Goal: Task Accomplishment & Management: Complete application form

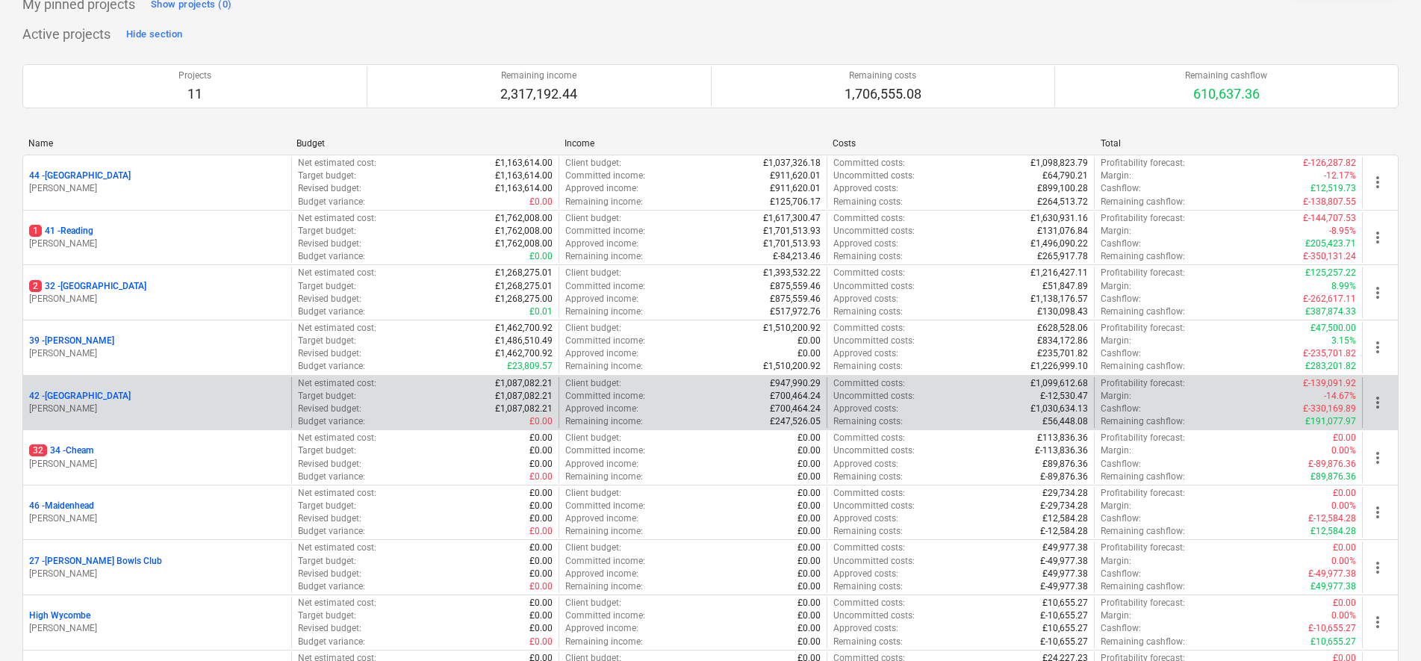
scroll to position [119, 0]
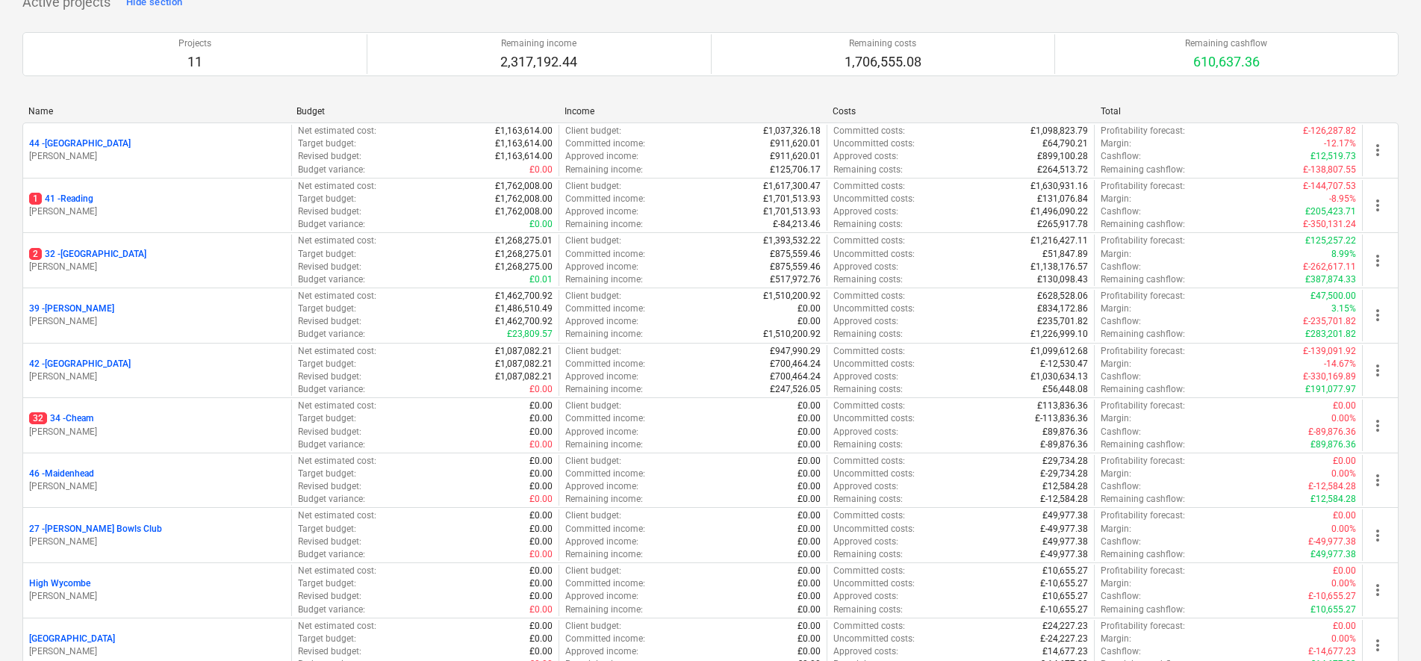
click at [81, 419] on p "32 34 - Cheam" at bounding box center [61, 418] width 64 height 13
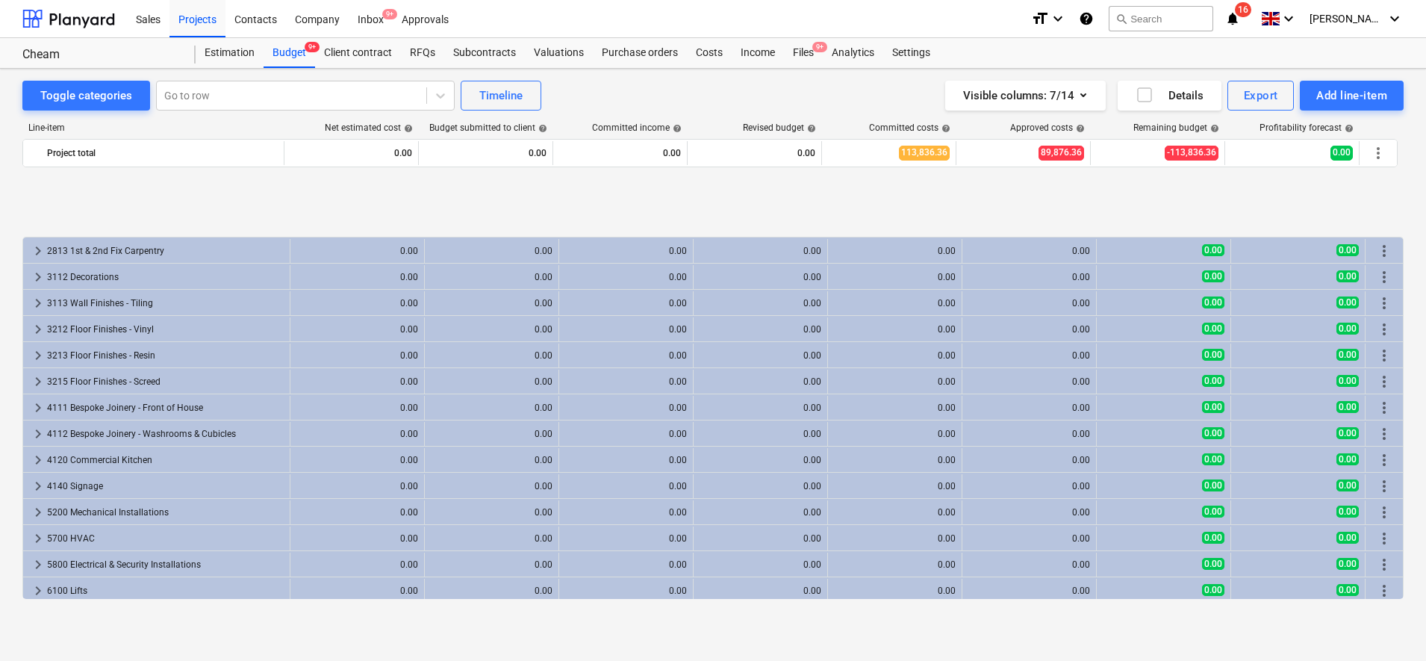
scroll to position [1493, 0]
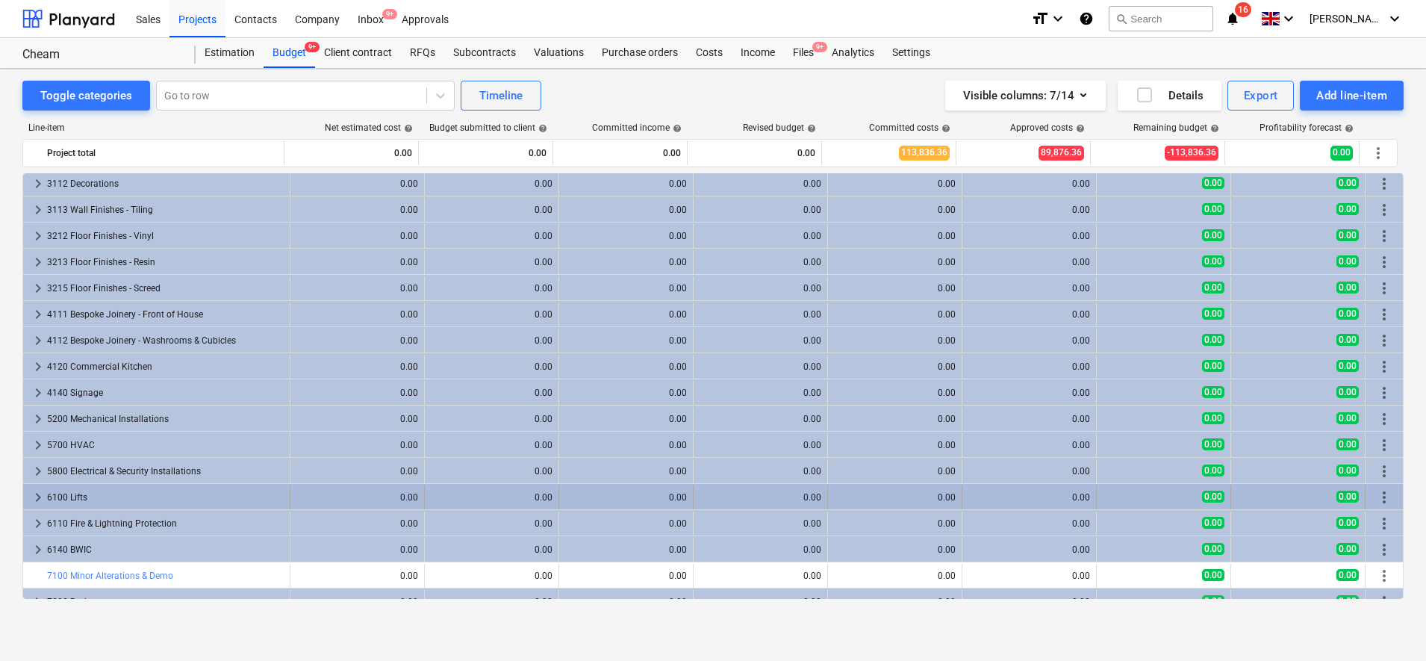
click at [77, 494] on div "6100 Lifts" at bounding box center [165, 497] width 237 height 24
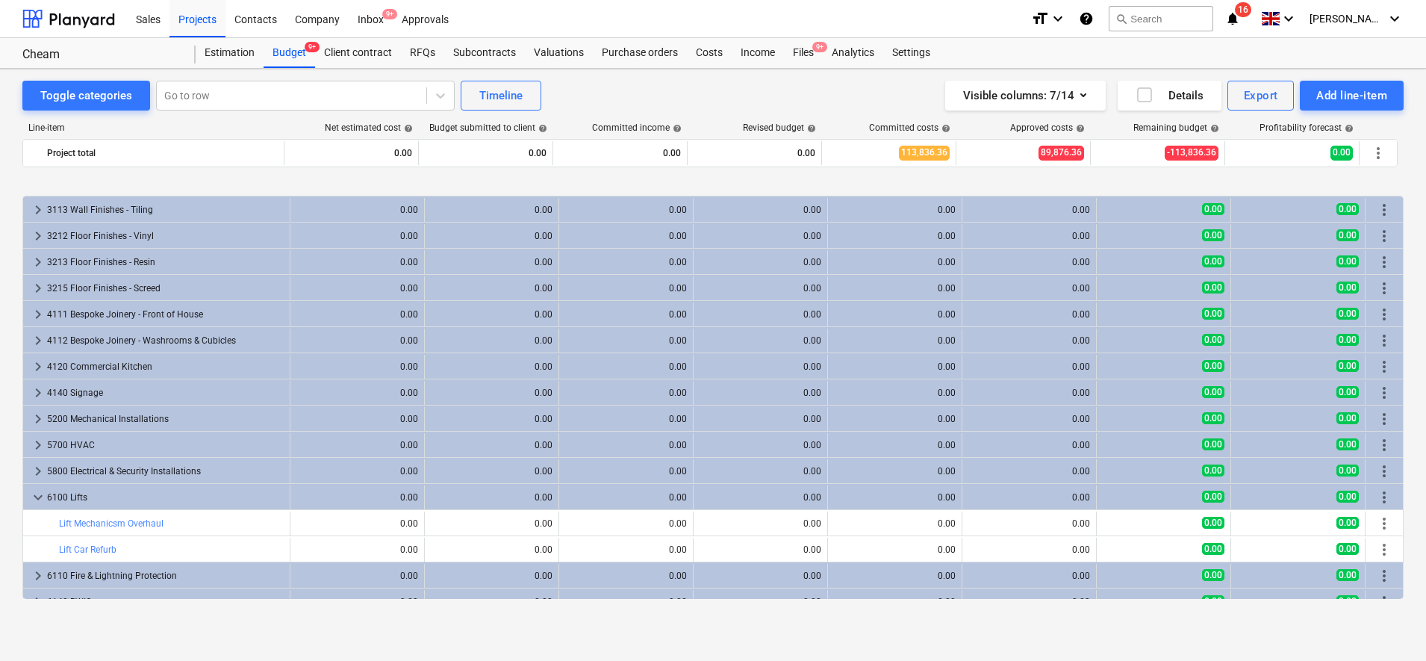
scroll to position [1587, 0]
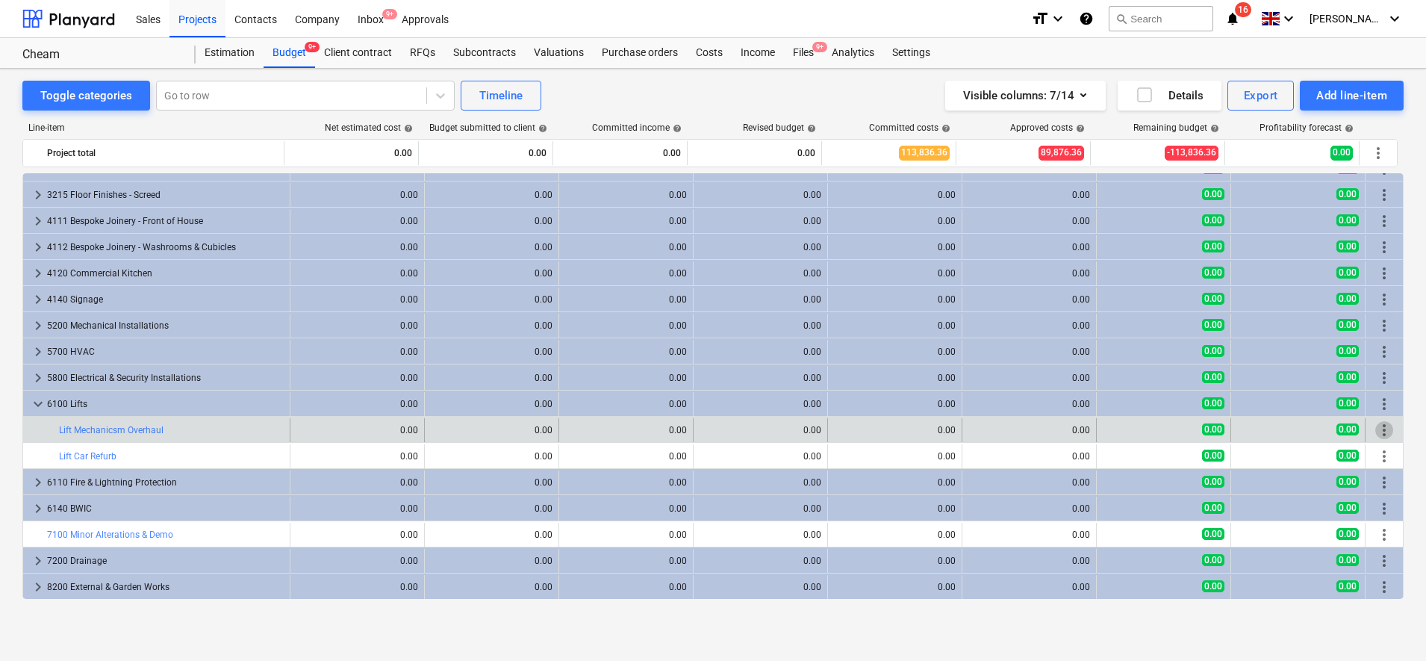
click at [1375, 431] on span "more_vert" at bounding box center [1384, 430] width 18 height 18
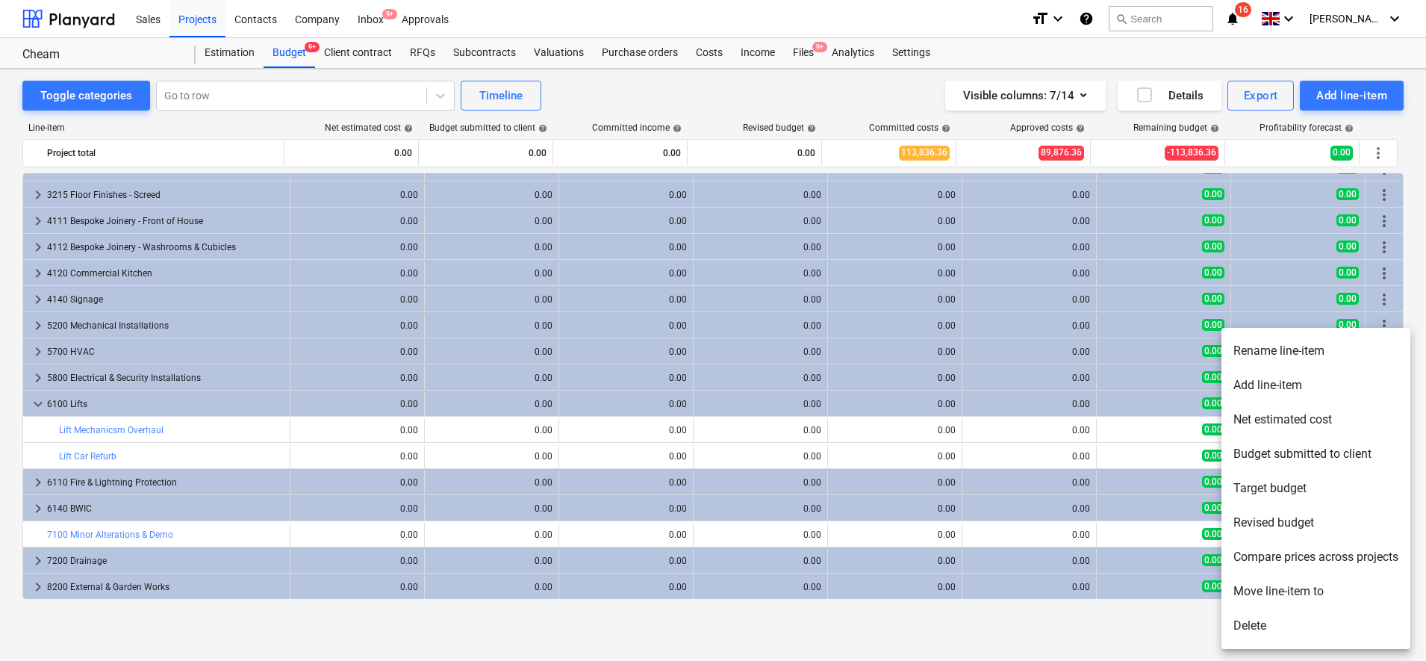
click at [1302, 352] on li "Rename line-item" at bounding box center [1315, 351] width 189 height 34
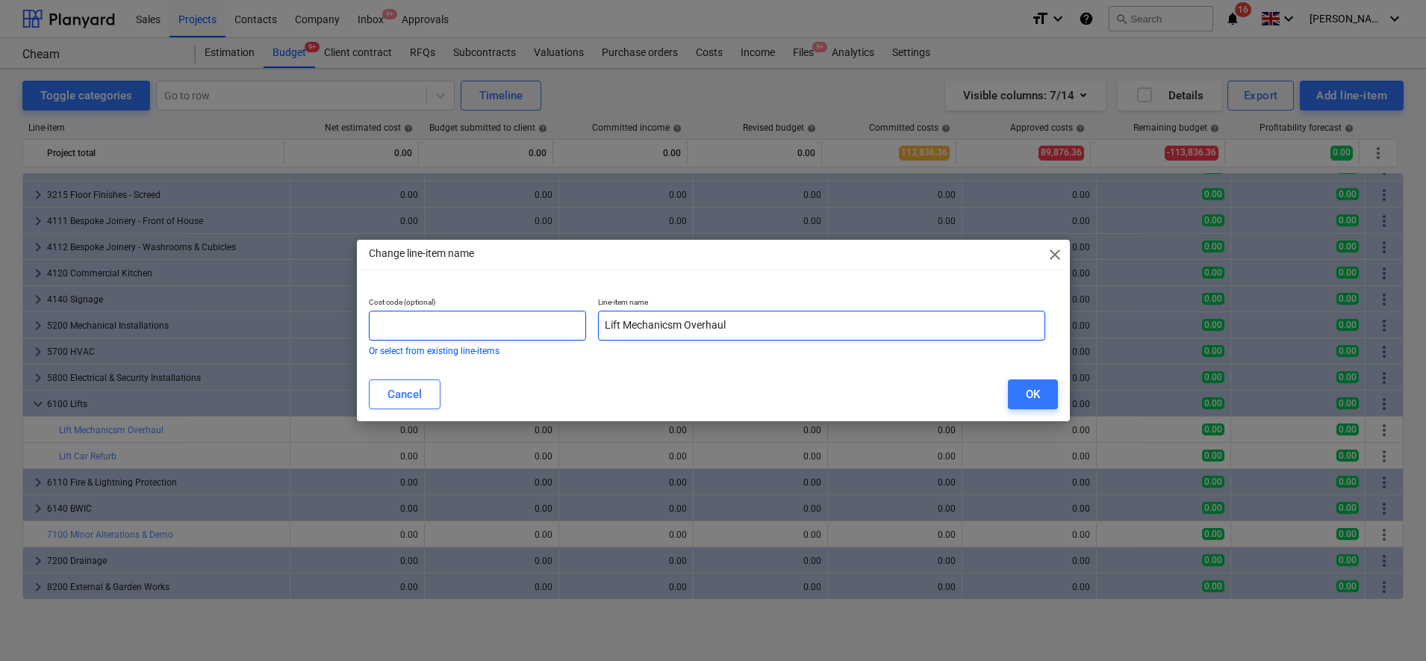
drag, startPoint x: 725, startPoint y: 323, endPoint x: 579, endPoint y: 319, distance: 145.7
click at [577, 319] on div "Cost code (optional) Or select from existing line-items Line-item name Lift Mec…" at bounding box center [707, 325] width 689 height 69
type input "Platform Lift Order"
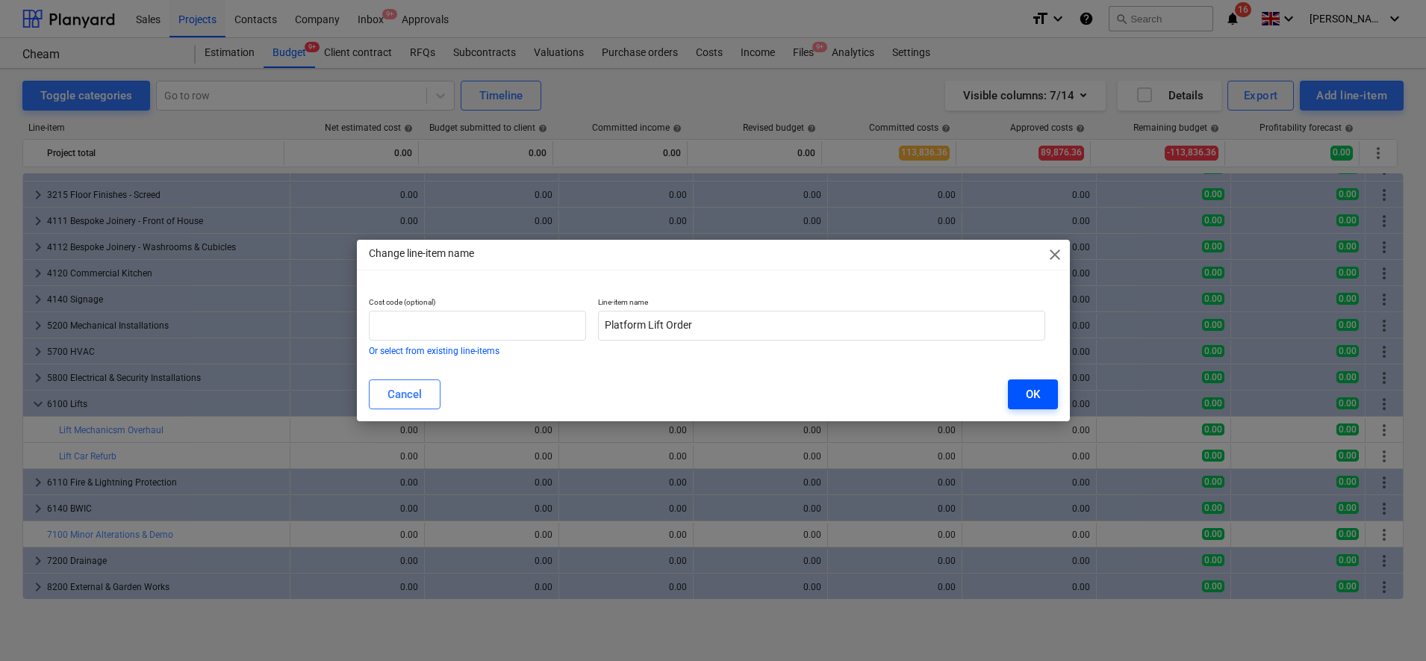
click at [1034, 396] on div "OK" at bounding box center [1033, 394] width 14 height 19
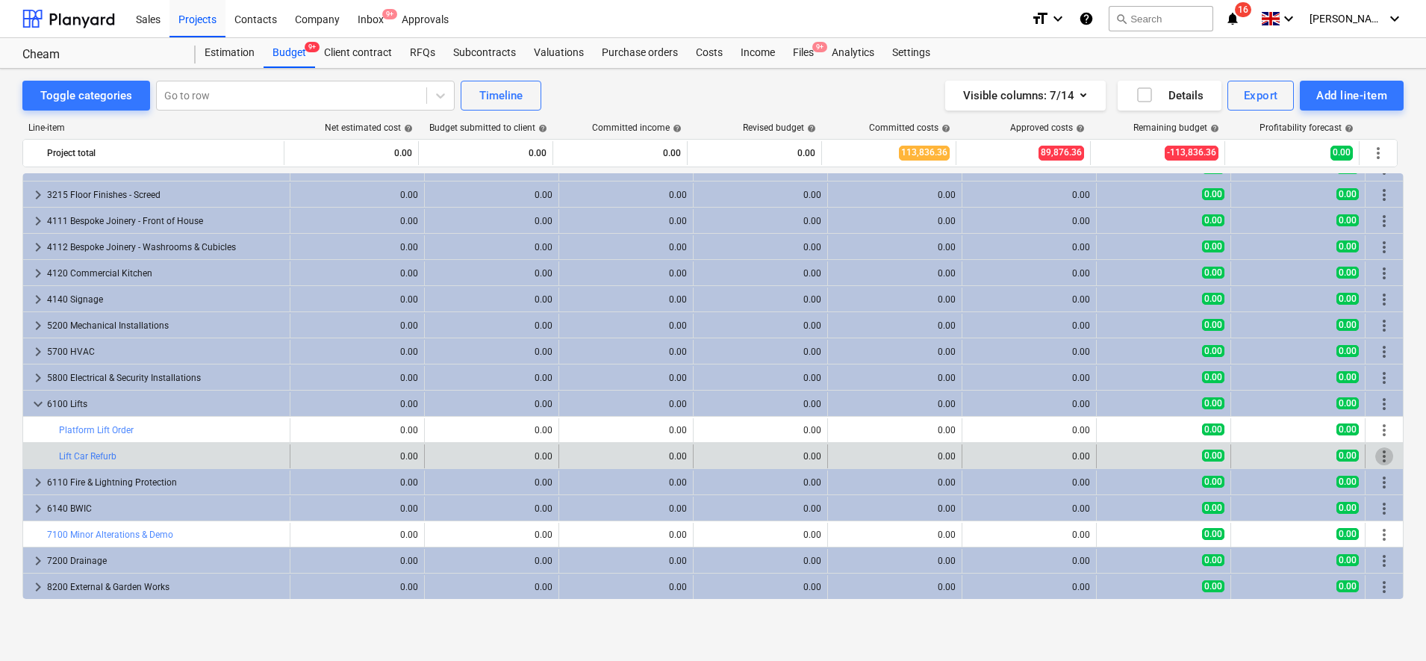
click at [1383, 455] on span "more_vert" at bounding box center [1384, 456] width 18 height 18
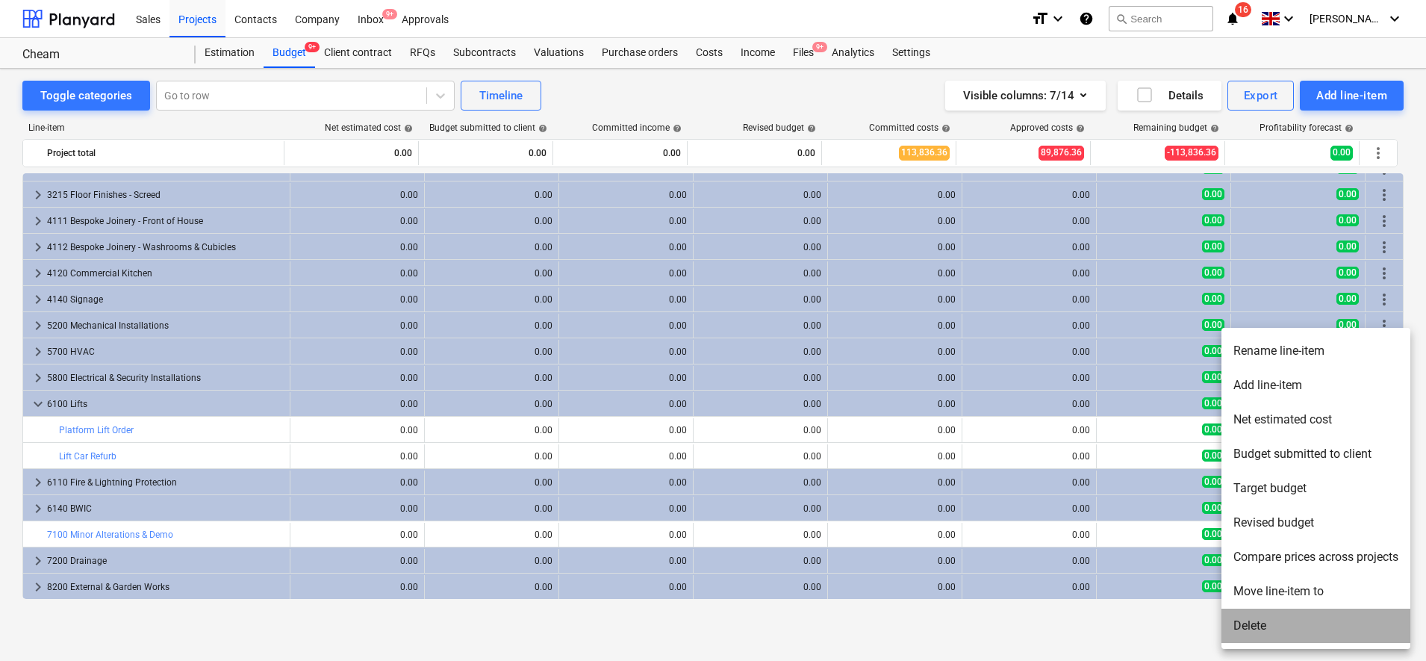
click at [1260, 626] on li "Delete" at bounding box center [1315, 625] width 189 height 34
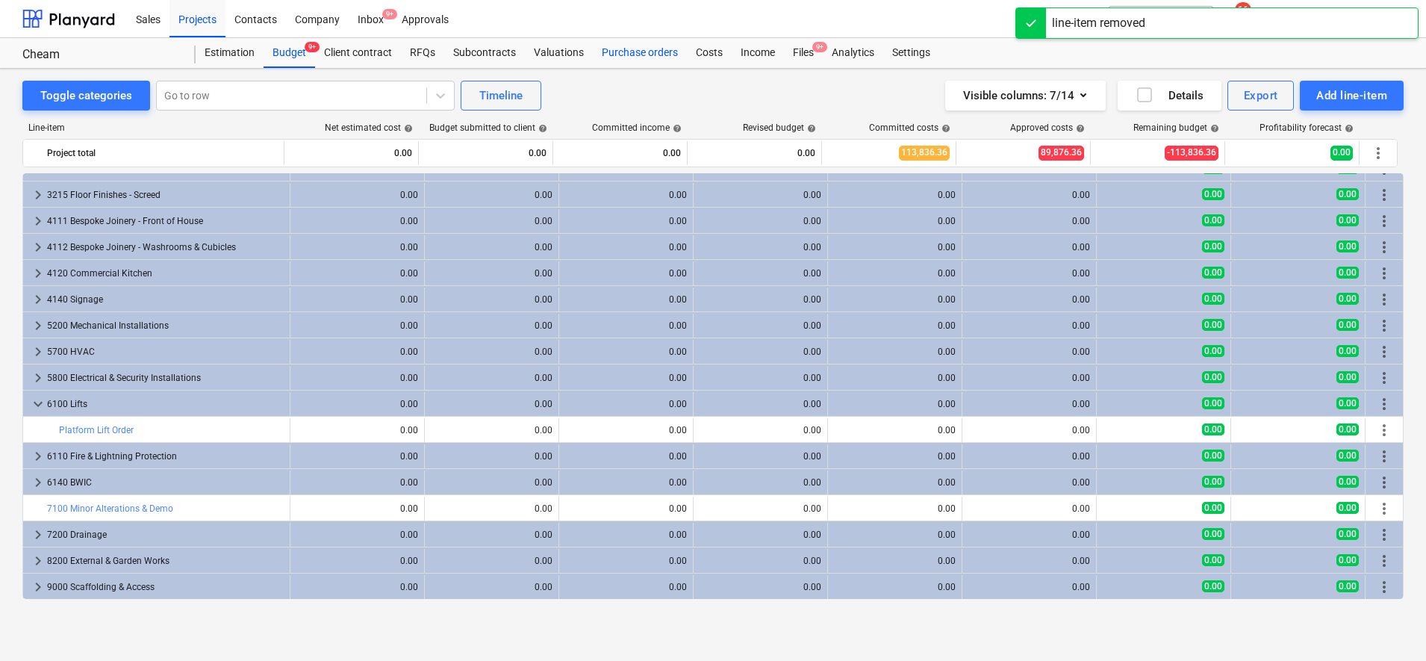
click at [637, 50] on div "Purchase orders" at bounding box center [640, 53] width 94 height 30
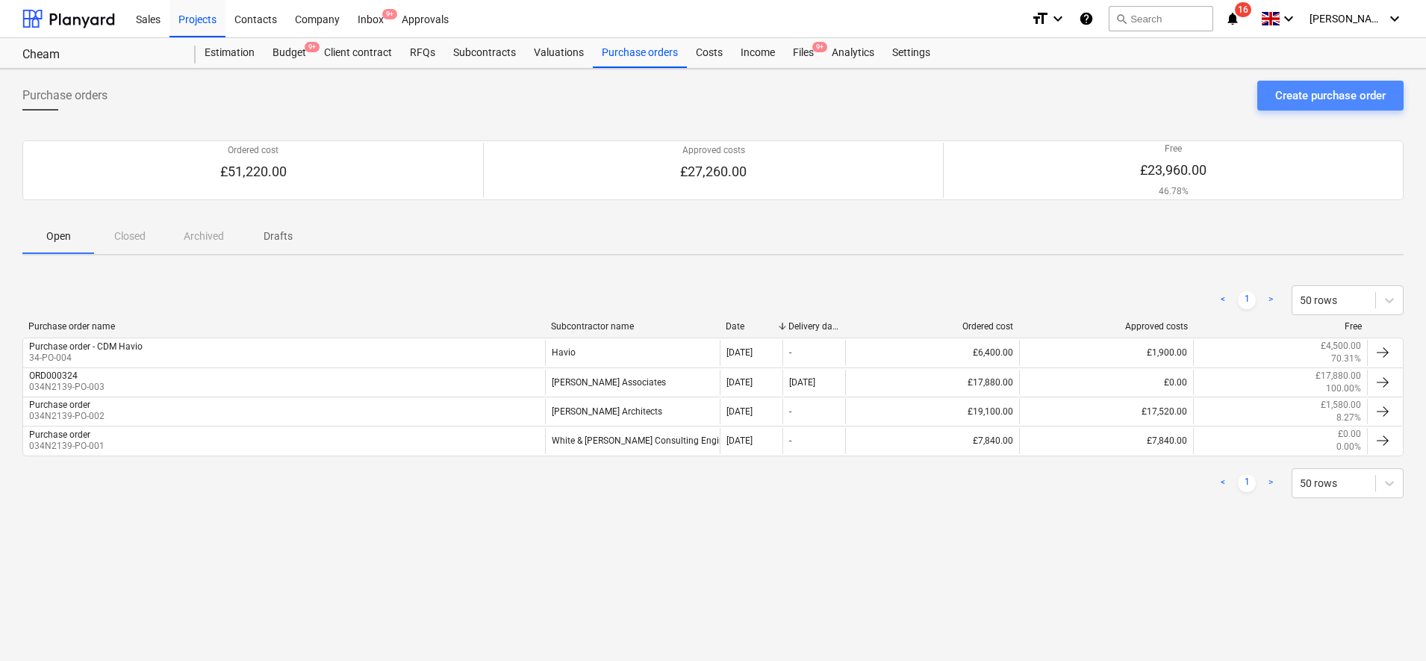
click at [1330, 100] on div "Create purchase order" at bounding box center [1330, 95] width 111 height 19
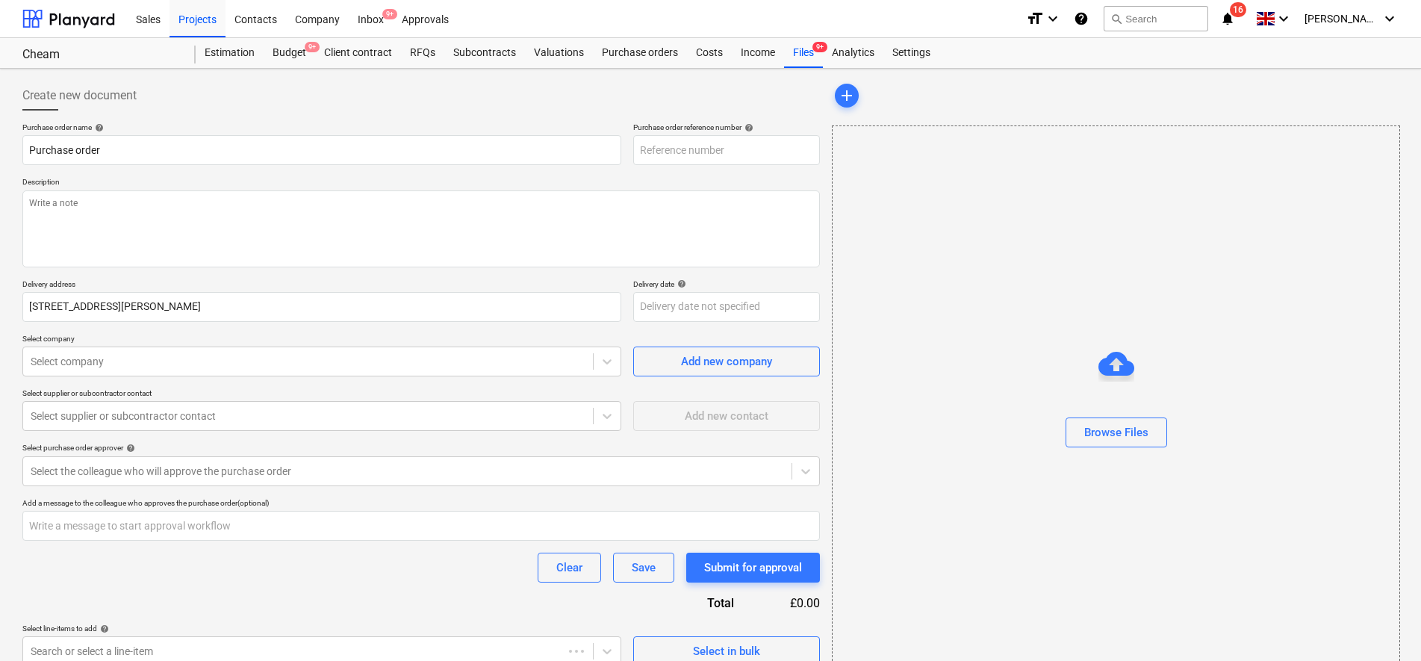
type textarea "x"
type input "34-PO-005"
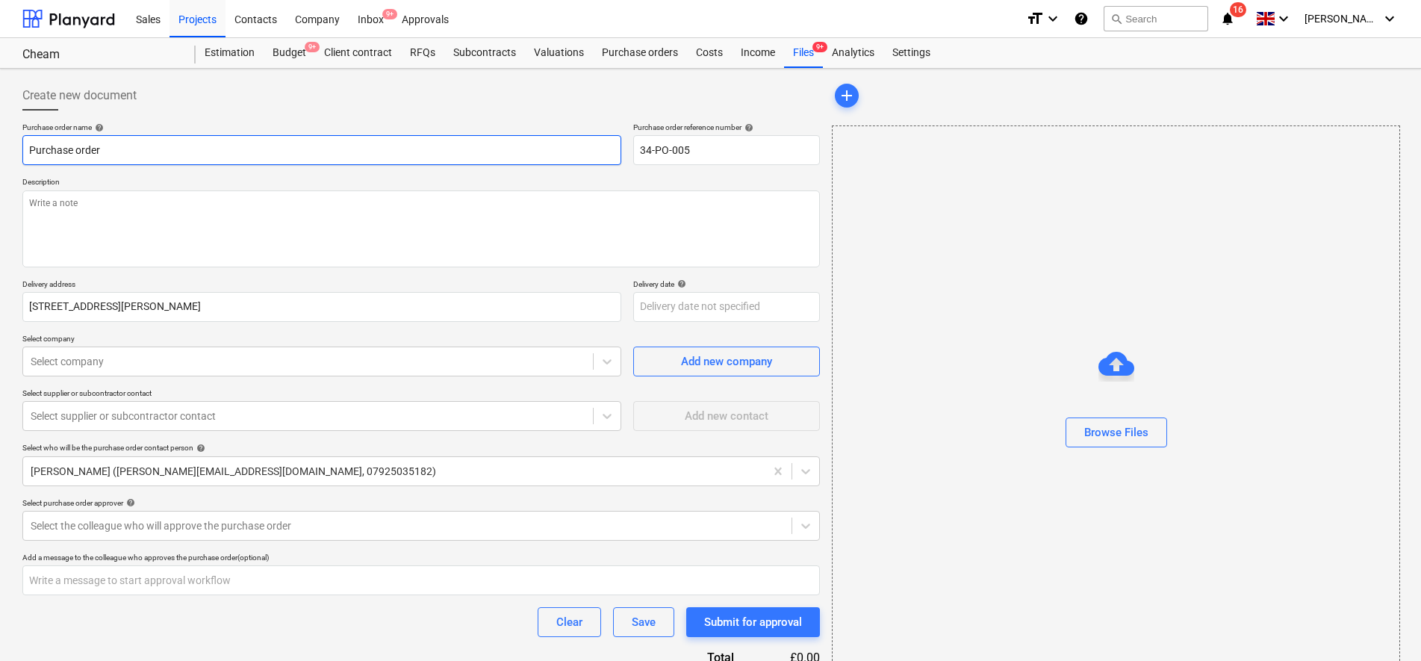
click at [426, 164] on input "Purchase order" at bounding box center [321, 150] width 599 height 30
type textarea "x"
type input "Purchase order"
type textarea "x"
type input "Purchase order -"
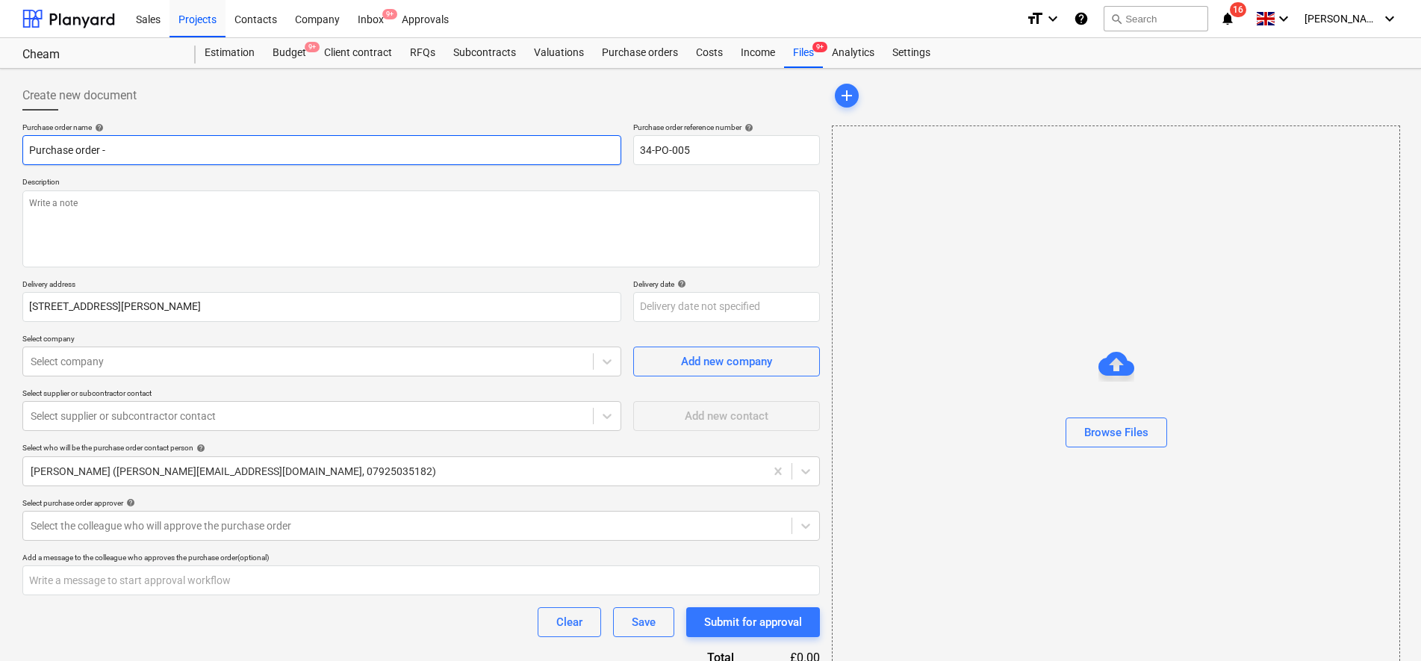
type textarea "x"
type input "Purchase order -"
type textarea "x"
type input "Purchase order - L"
type textarea "x"
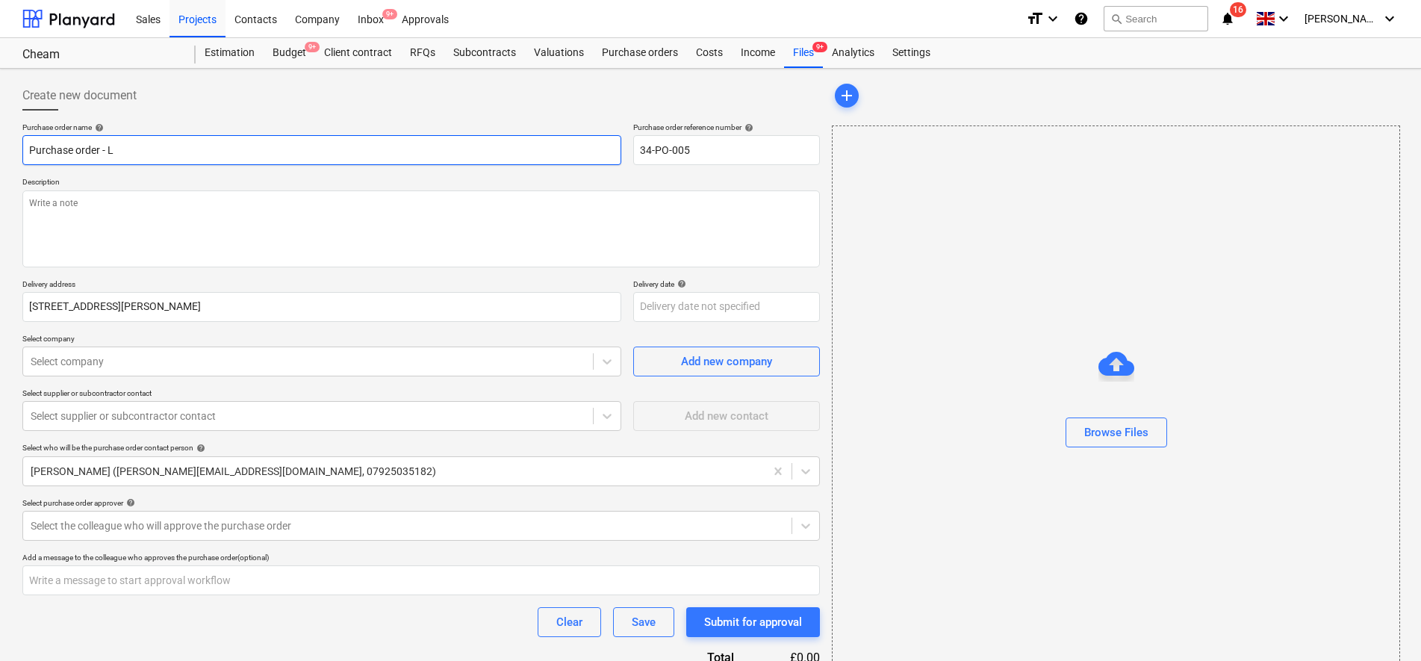
type input "Purchase order - Li"
type textarea "x"
type input "Purchase order - Lif"
type textarea "x"
type input "Purchase order - Li"
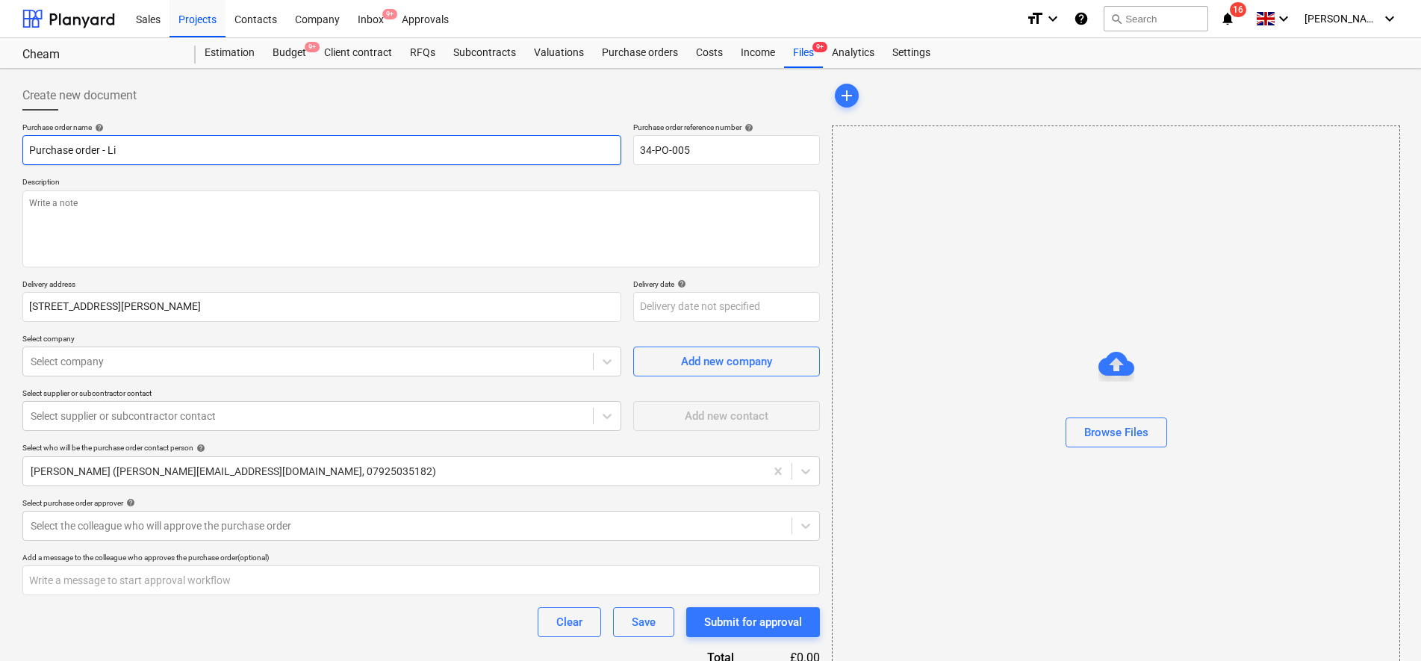
type textarea "x"
type input "Purchase order - L"
type textarea "x"
type input "Purchase order -"
type textarea "x"
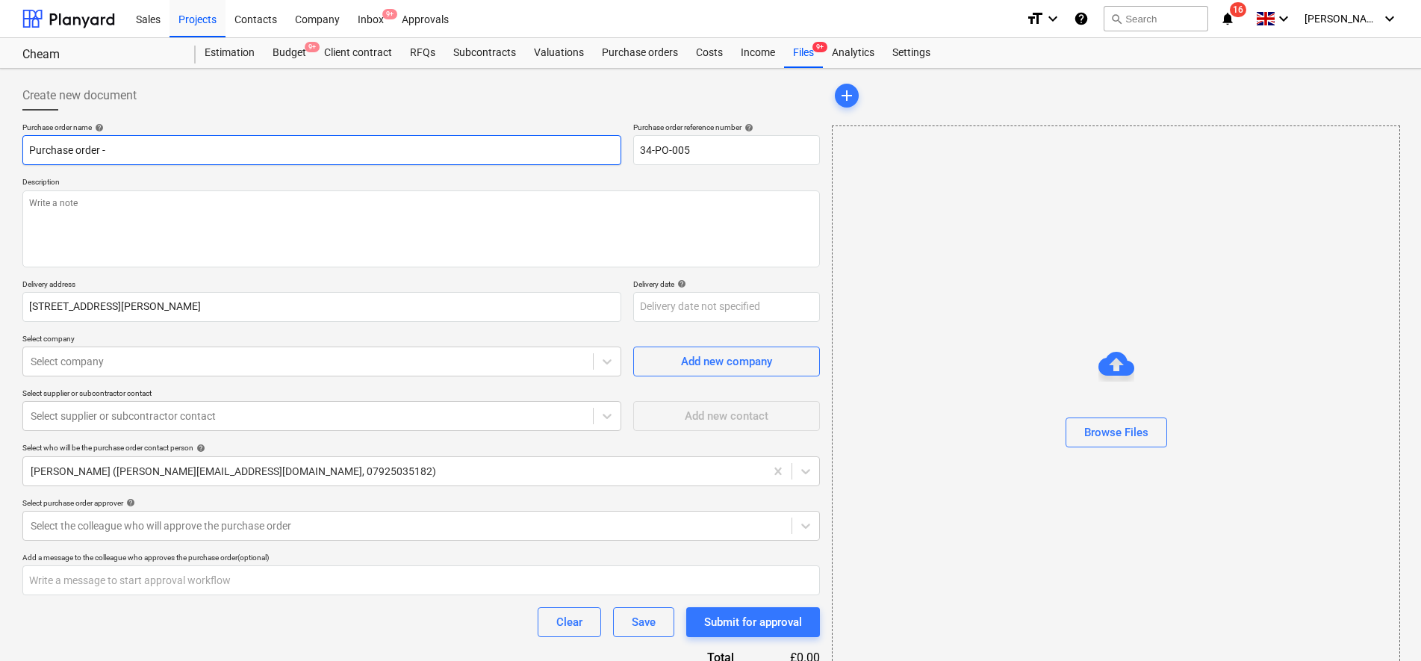
type input "Purchase order - P"
type textarea "x"
type input "Purchase order - Pl"
type textarea "x"
type input "Purchase order - Pla"
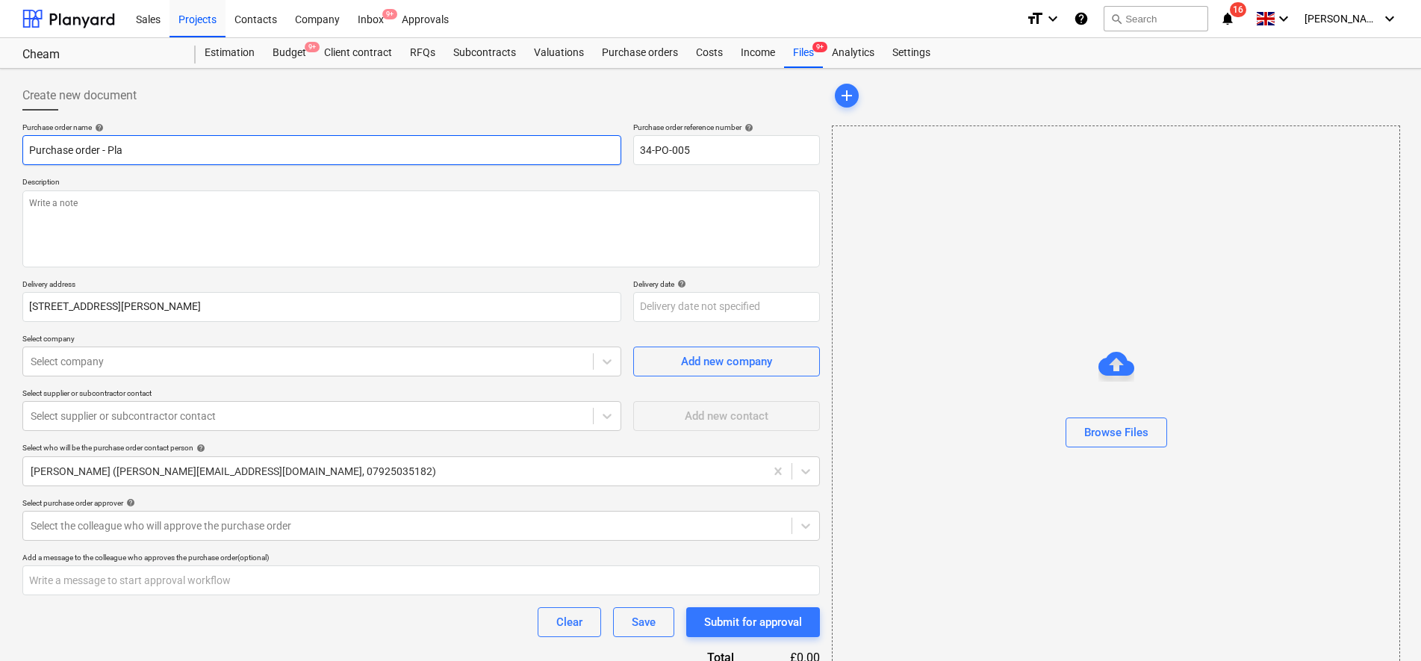
type textarea "x"
type input "Purchase order - Plat"
type textarea "x"
type input "Purchase order - Platf"
type textarea "x"
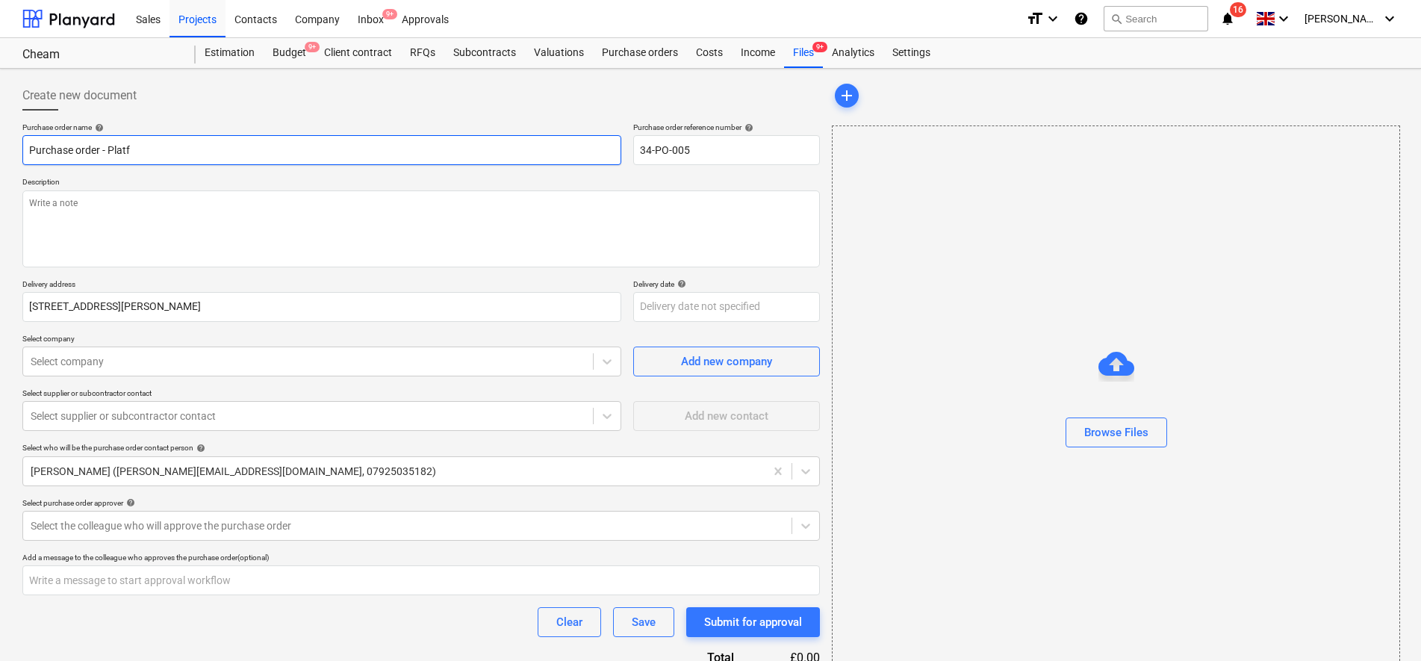
type input "Purchase order - Platfo"
type textarea "x"
type input "Purchase order - Platfor"
type textarea "x"
type input "Purchase order - Platform"
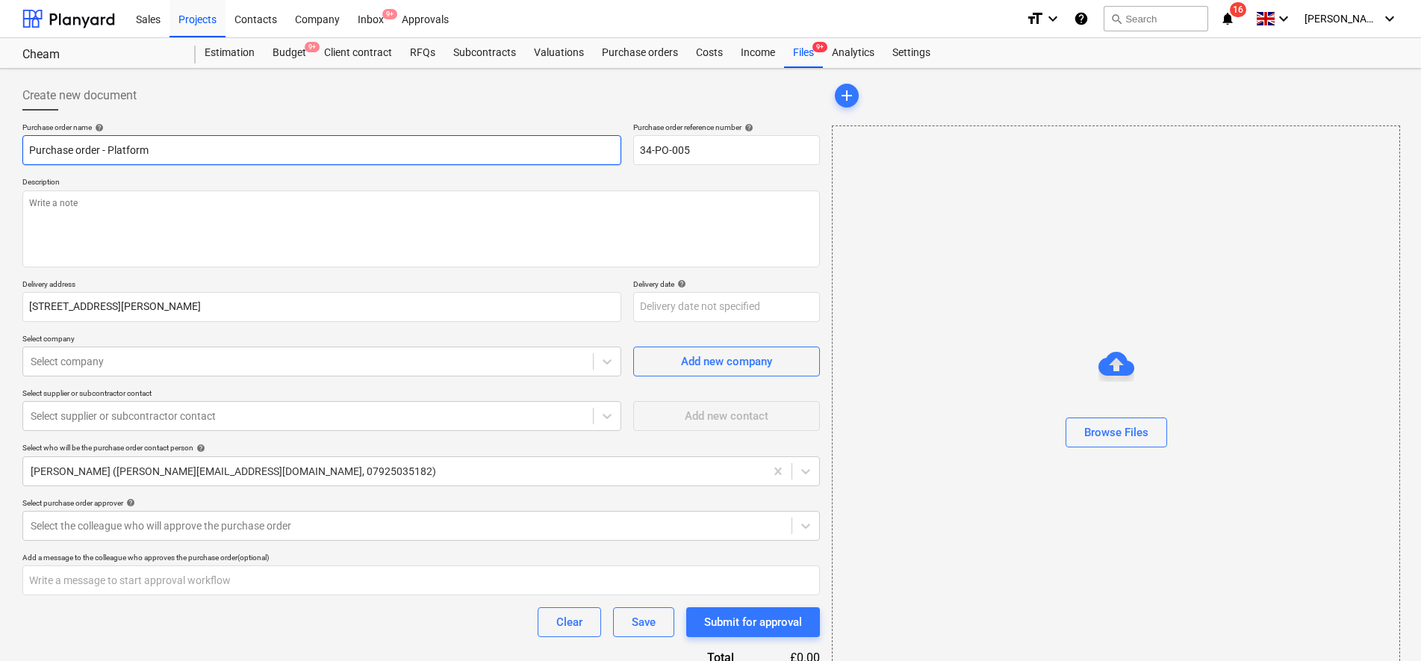
type textarea "x"
type input "Purchase order - Platform"
type textarea "x"
type input "Purchase order - Platform L"
type textarea "x"
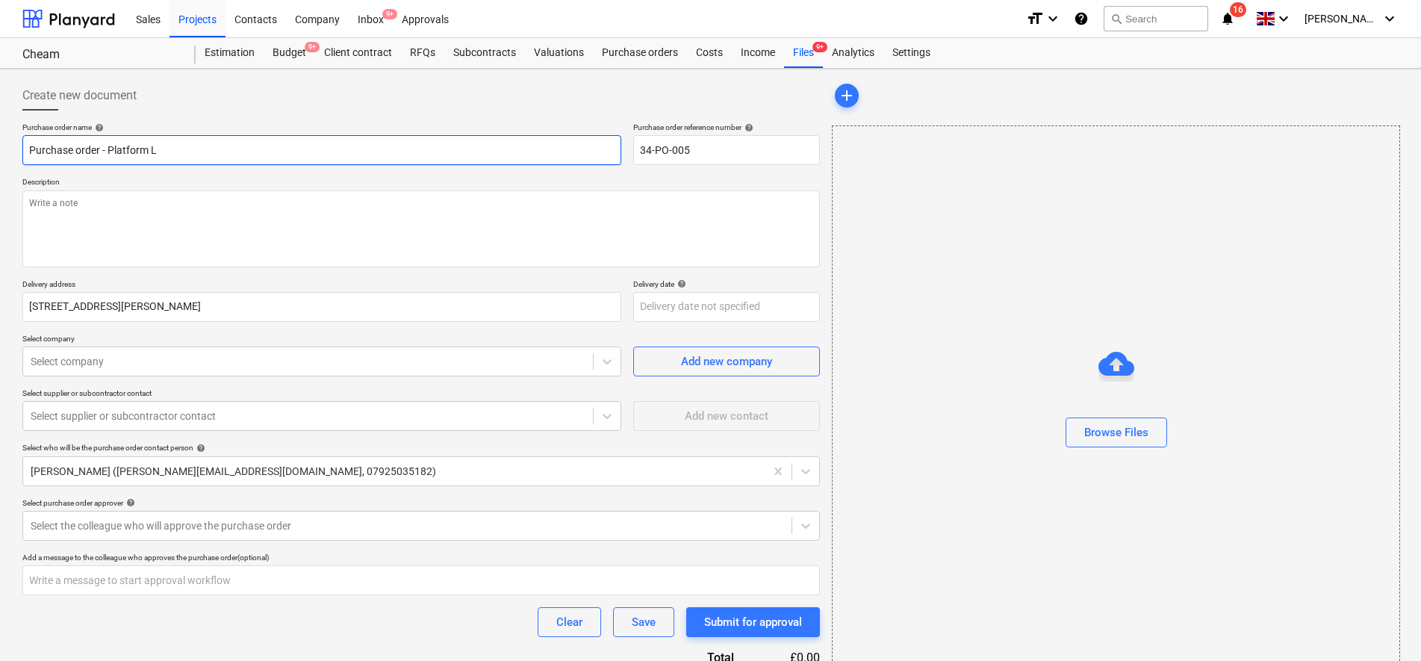
type input "Purchase order - Platform Li"
type textarea "x"
type input "Purchase order - Platform Lif"
type textarea "x"
type input "Purchase order - Platform Lift"
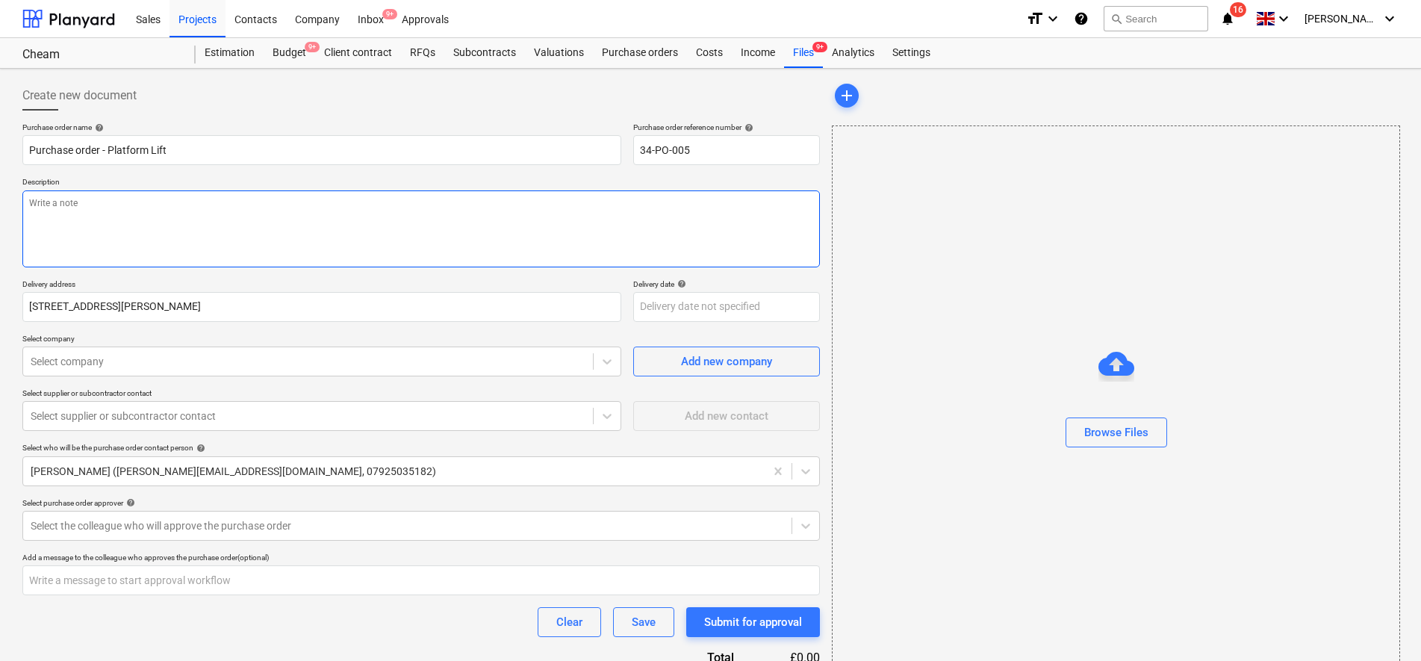
click at [184, 234] on textarea at bounding box center [420, 228] width 797 height 77
paste textarea "Motala platform lift quotation"
type textarea "x"
type textarea "Motala platform lift quotation"
type textarea "x"
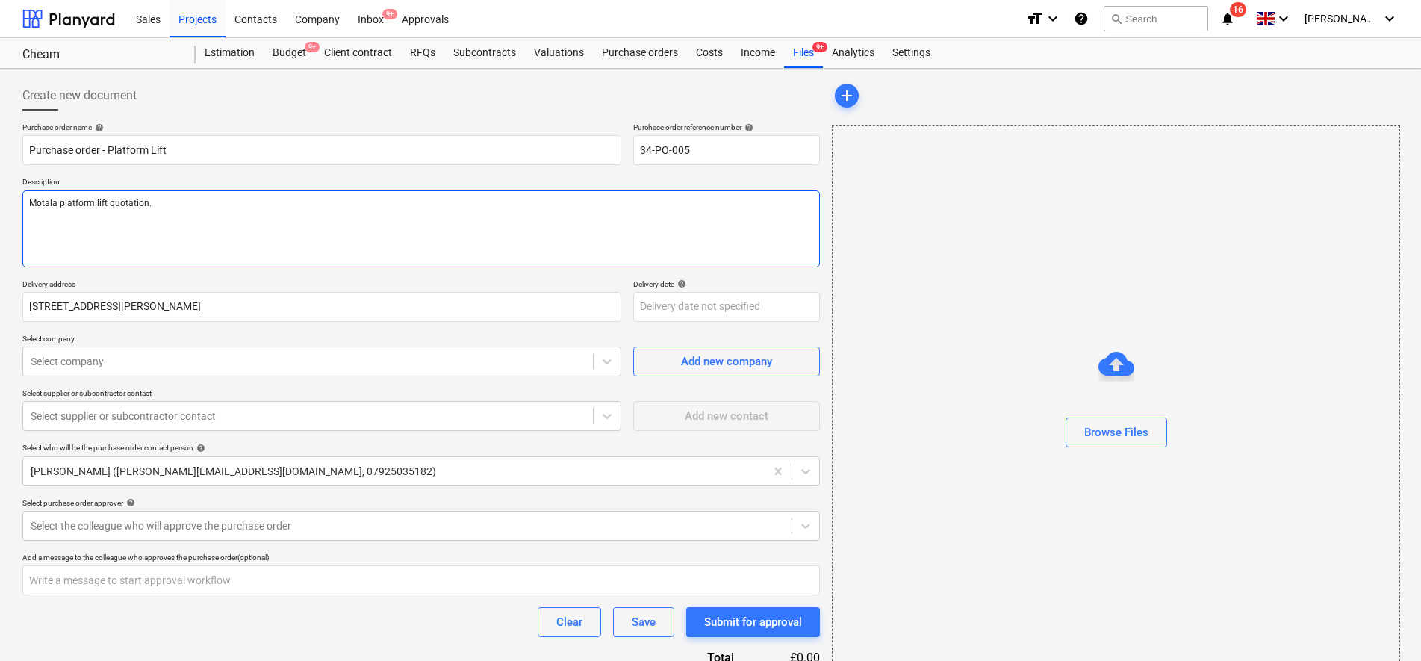
type textarea "Motala platform lift quotation."
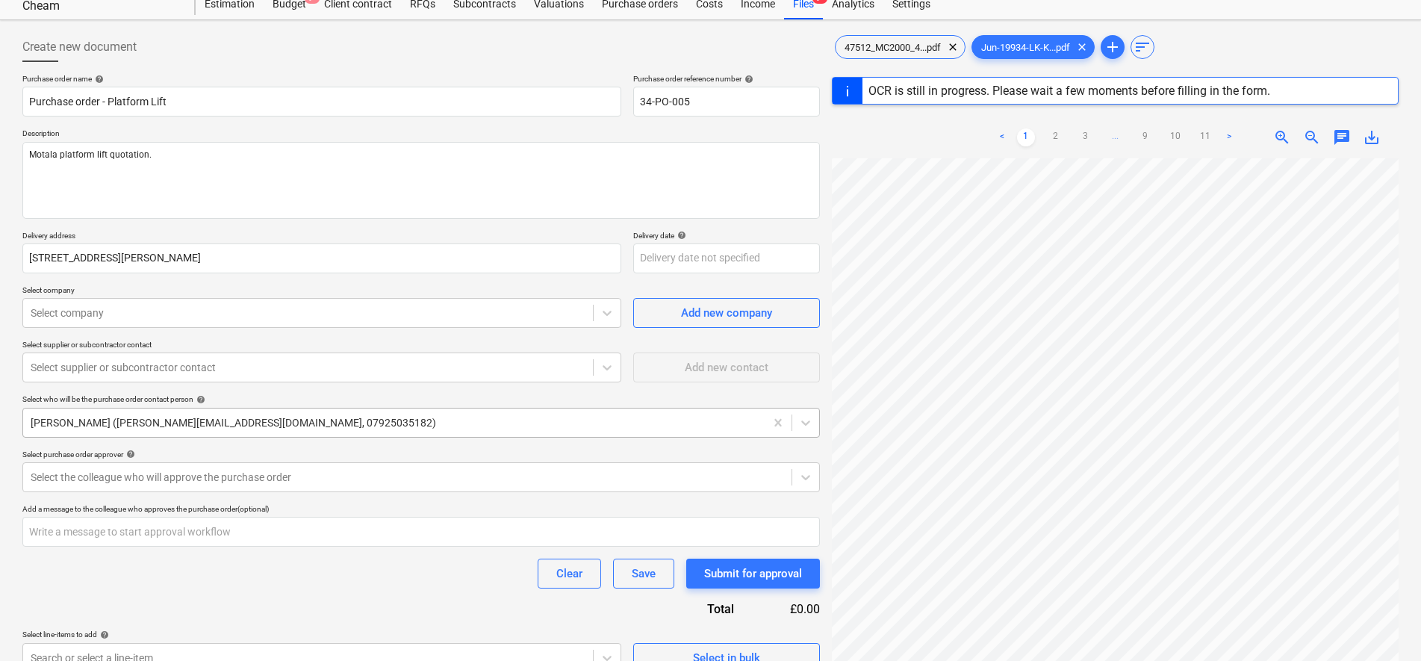
scroll to position [93, 0]
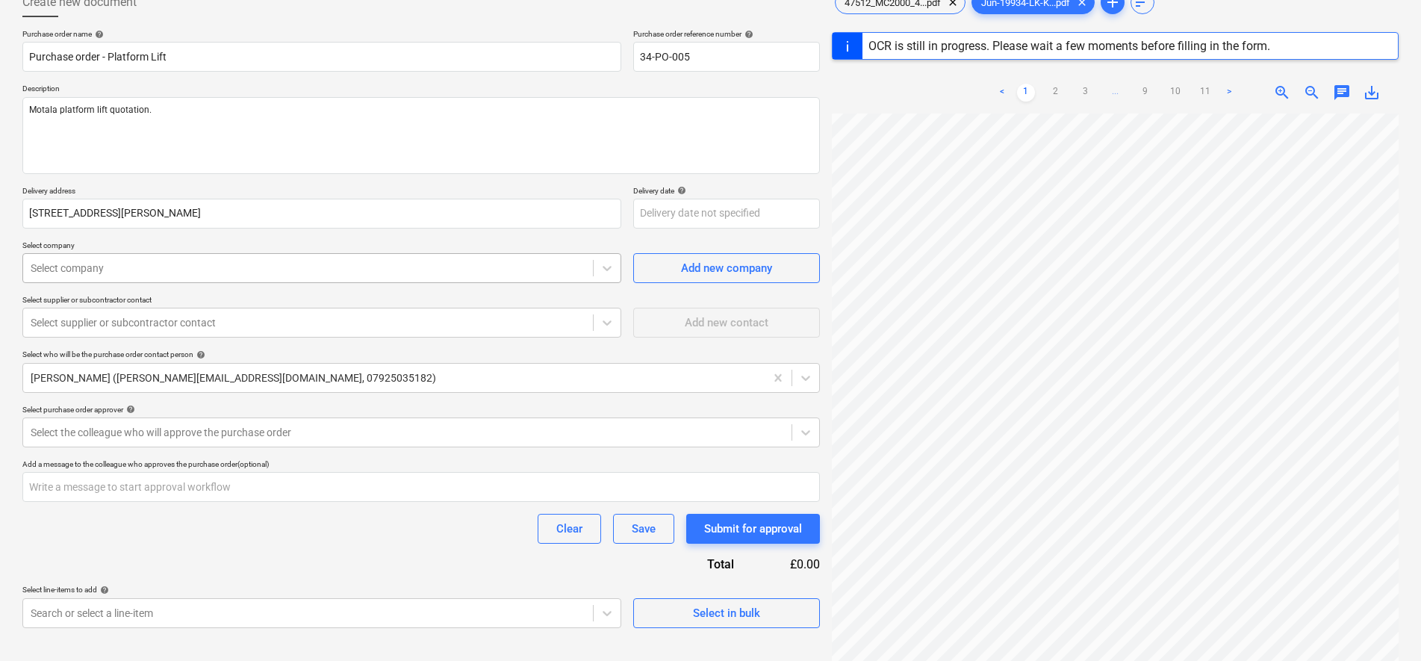
click at [319, 270] on div at bounding box center [308, 268] width 555 height 15
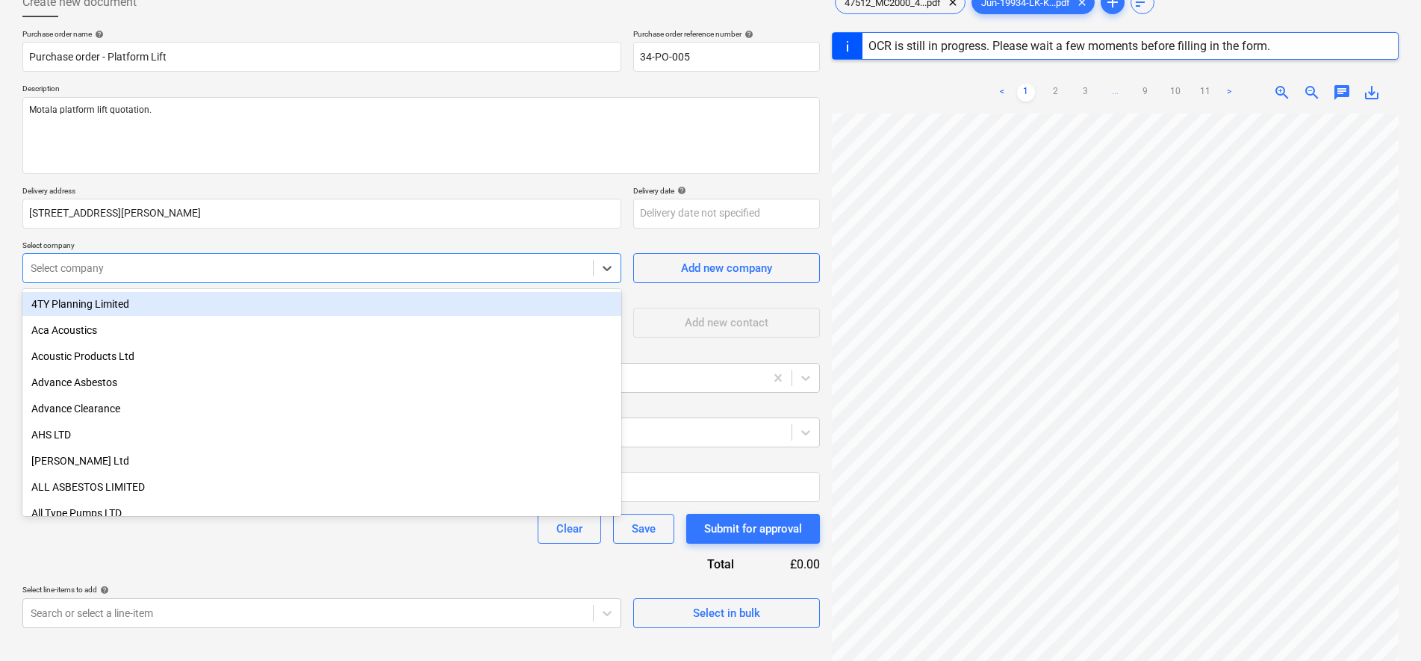
type textarea "x"
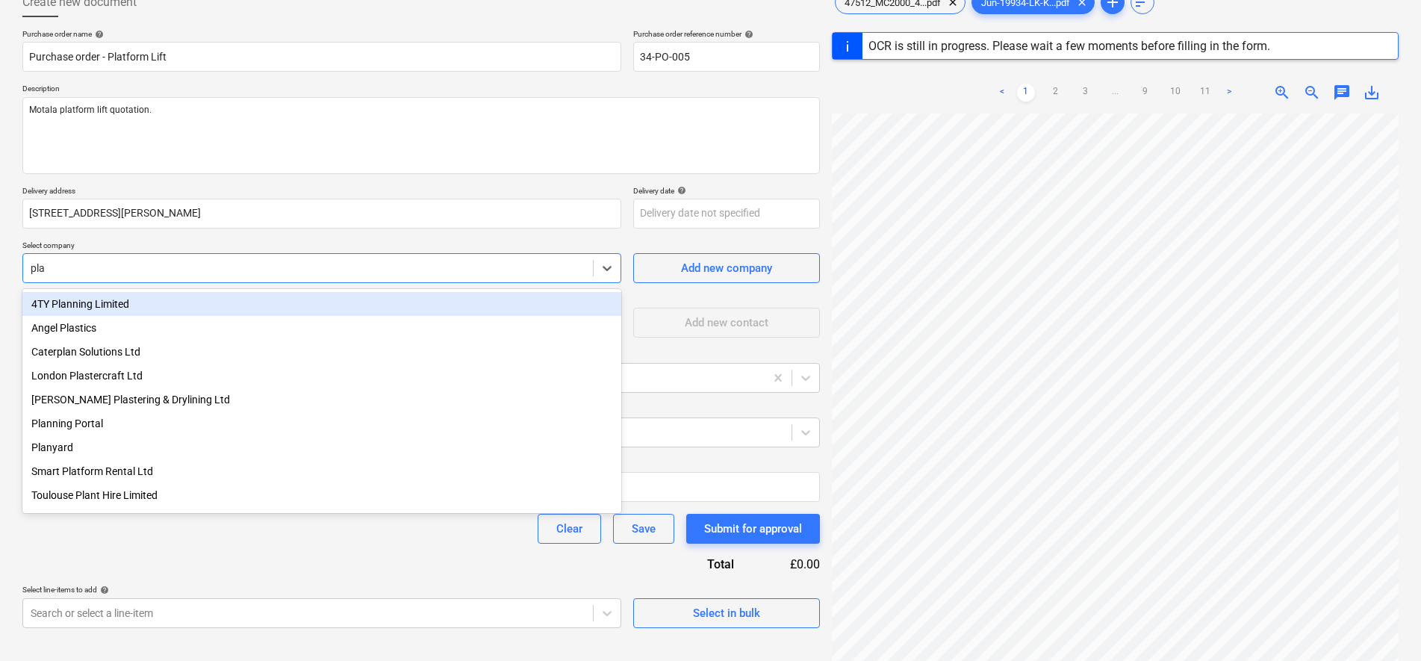
type input "plat"
type textarea "x"
type input "platf"
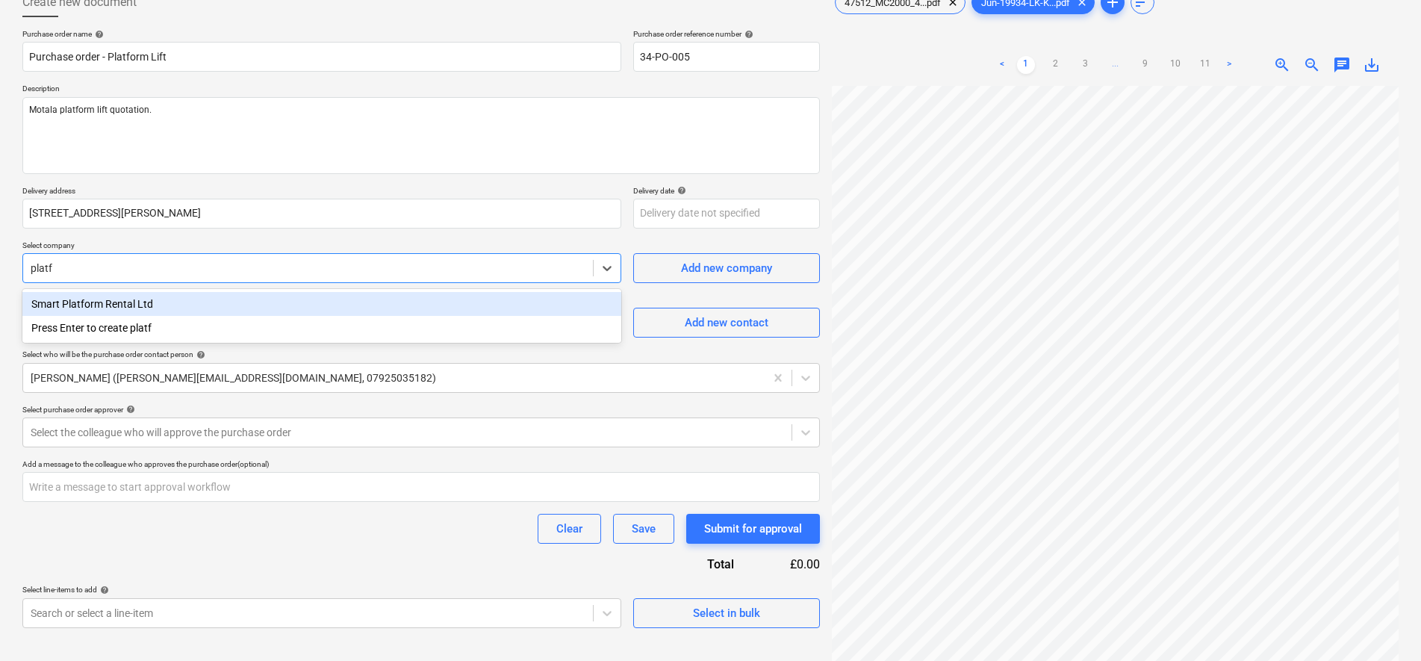
type textarea "x"
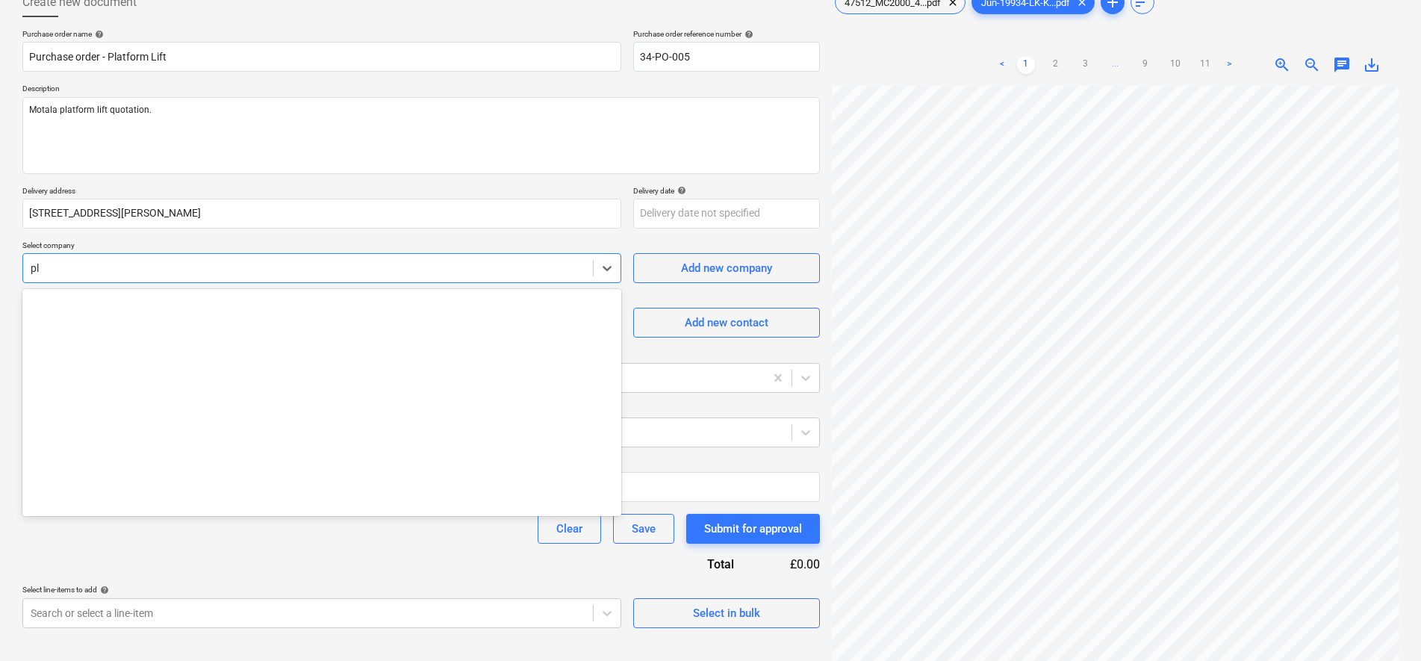
type input "p"
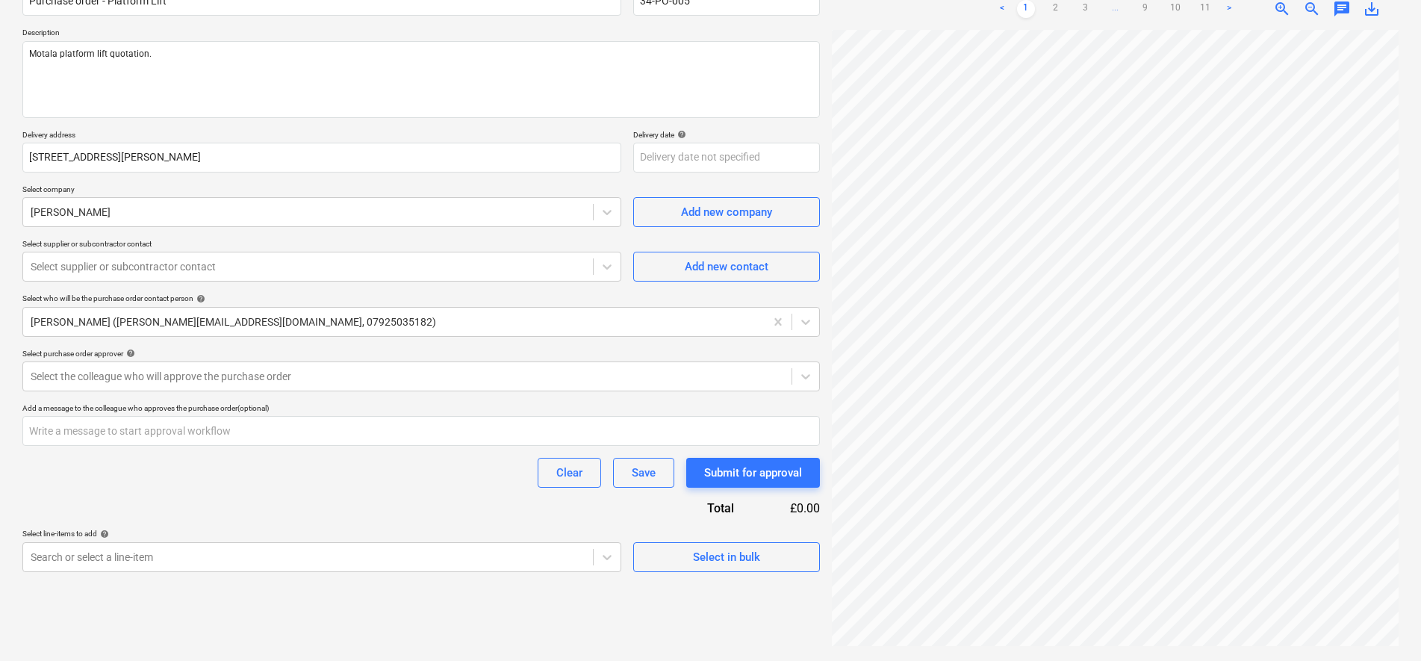
scroll to position [492, 0]
click at [747, 209] on div "Add new company" at bounding box center [726, 211] width 91 height 19
type textarea "x"
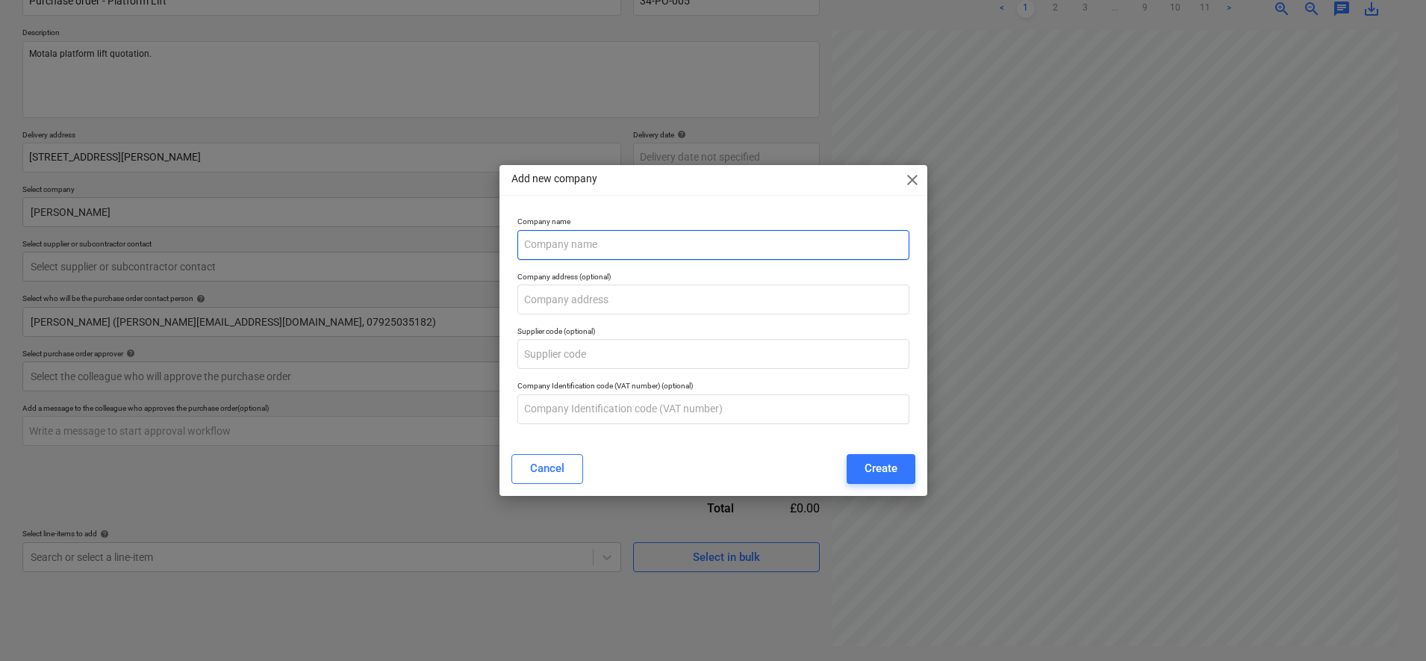
click at [674, 241] on input "text" at bounding box center [713, 245] width 392 height 30
type input "l"
type input "Platform Lift Co."
click at [633, 289] on input "text" at bounding box center [713, 299] width 392 height 30
type input "[STREET_ADDRESS][PERSON_NAME]"
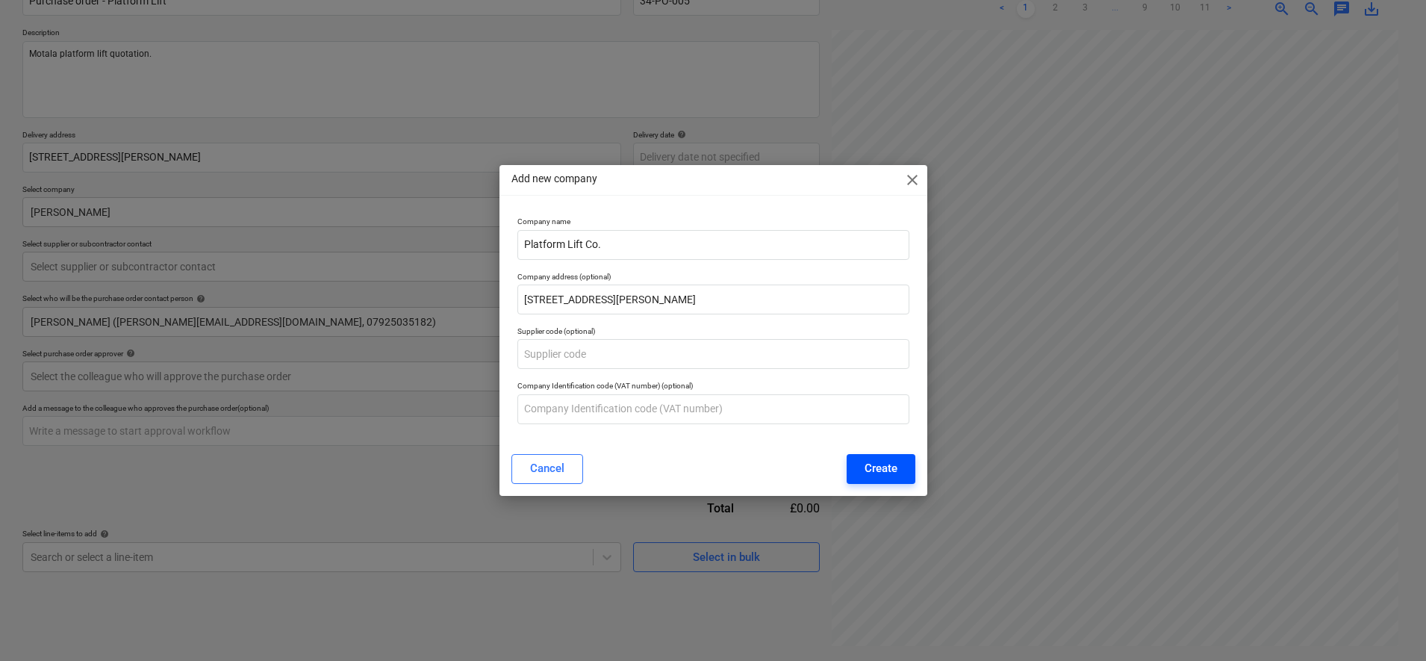
click at [886, 469] on div "Create" at bounding box center [881, 467] width 33 height 19
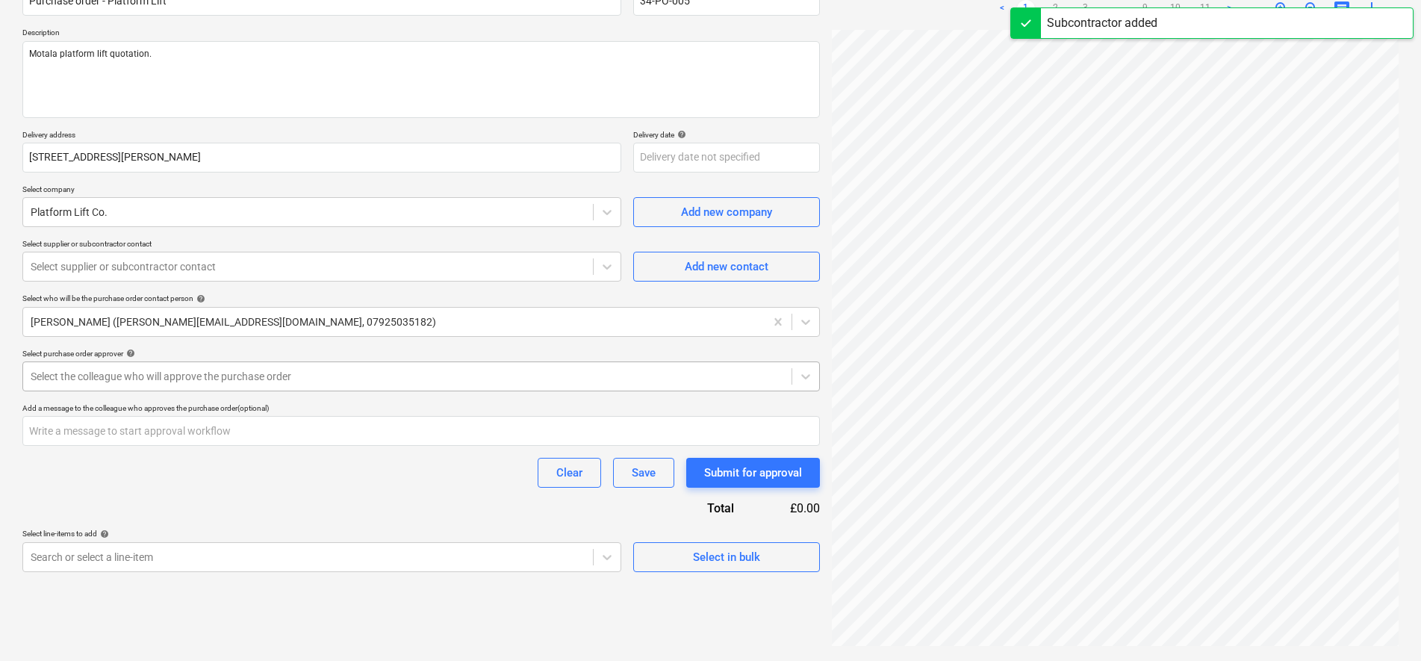
click at [424, 376] on div at bounding box center [407, 376] width 753 height 15
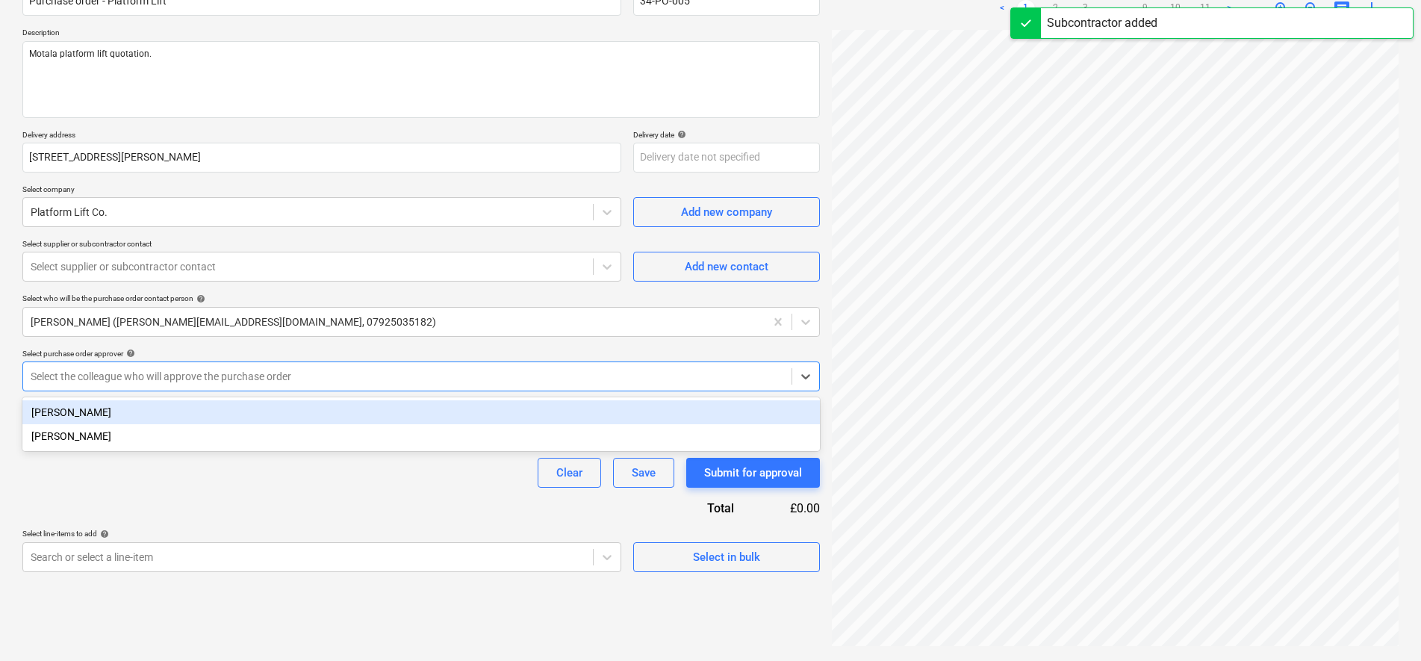
click at [388, 413] on div "[PERSON_NAME]" at bounding box center [420, 412] width 797 height 24
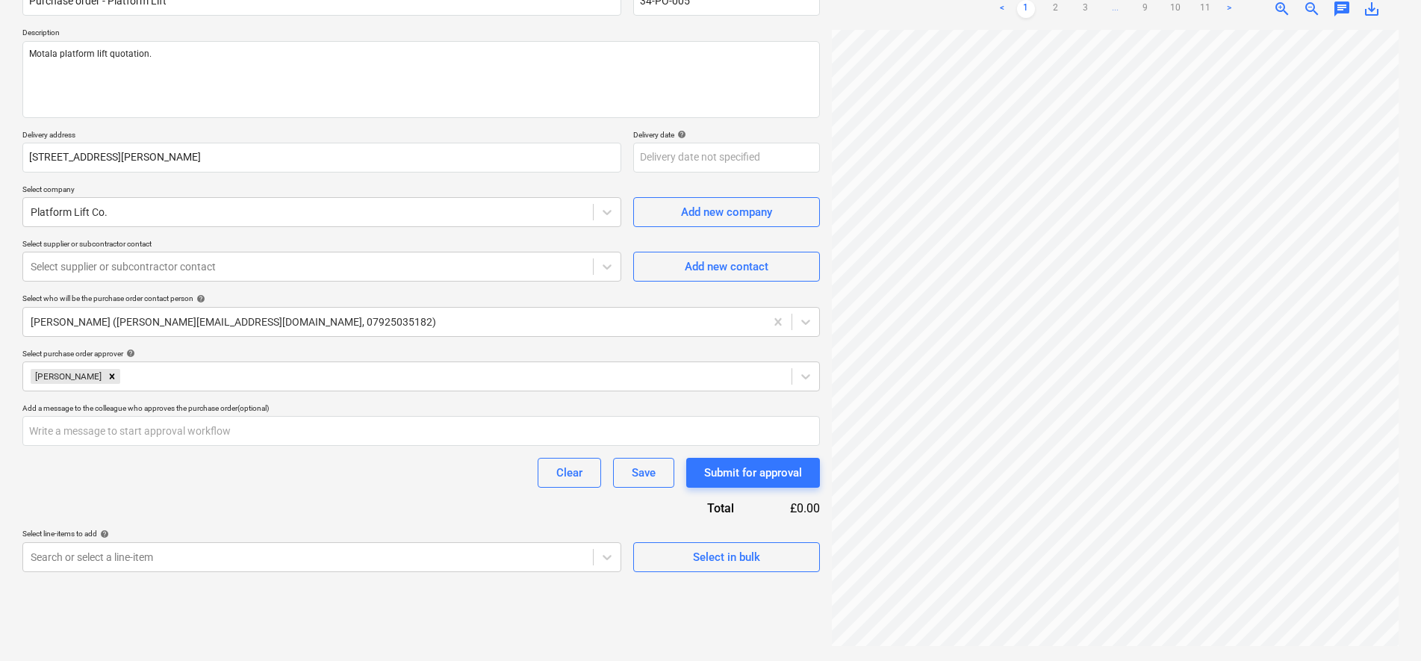
click at [340, 508] on div "Purchase order name help Purchase order - Platform Lift Purchase order referenc…" at bounding box center [420, 272] width 797 height 599
click at [700, 266] on div "Add new contact" at bounding box center [727, 266] width 84 height 19
type textarea "x"
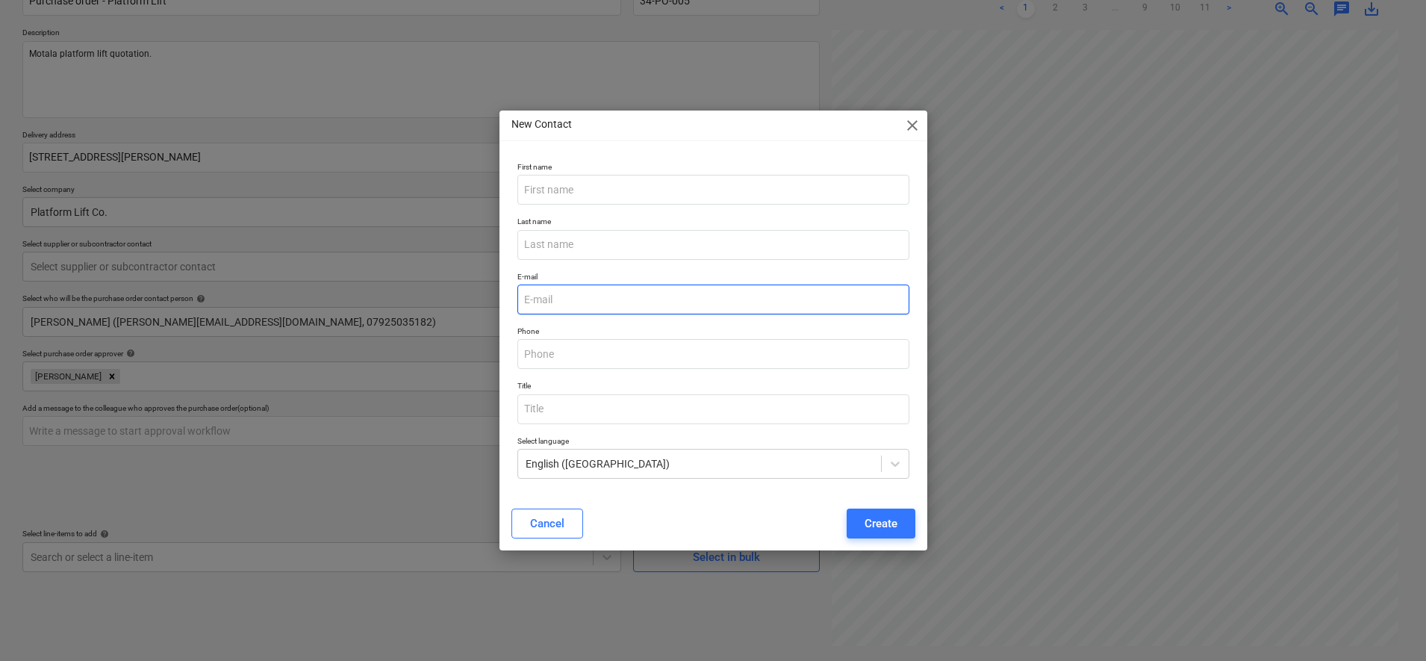
drag, startPoint x: 582, startPoint y: 306, endPoint x: 588, endPoint y: 300, distance: 8.4
click at [582, 306] on input "email" at bounding box center [713, 299] width 392 height 30
paste input "[EMAIL_ADDRESS][DOMAIN_NAME]"
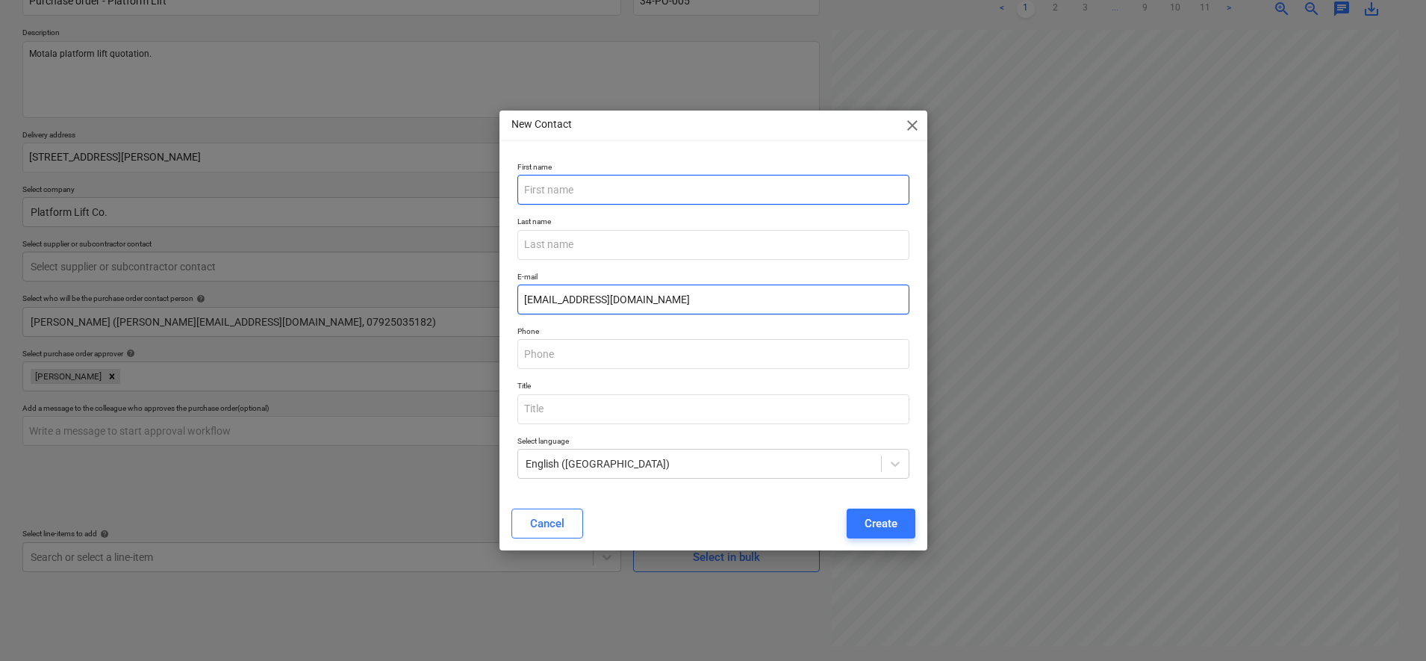
type input "[EMAIL_ADDRESS][DOMAIN_NAME]"
click at [600, 196] on input "text" at bounding box center [713, 190] width 392 height 30
type input "[PERSON_NAME]"
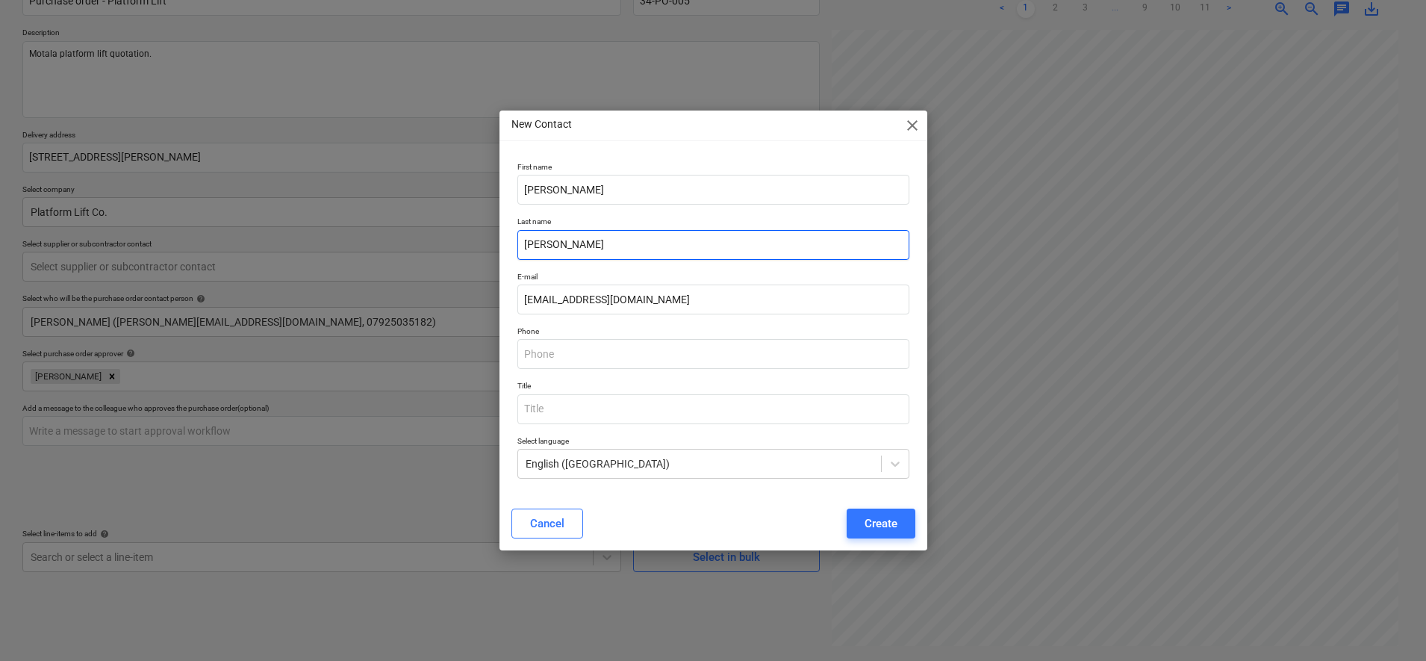
type input "[PERSON_NAME]"
click at [697, 514] on div "Cancel Create" at bounding box center [713, 523] width 404 height 30
click at [866, 521] on div "Create" at bounding box center [881, 523] width 33 height 19
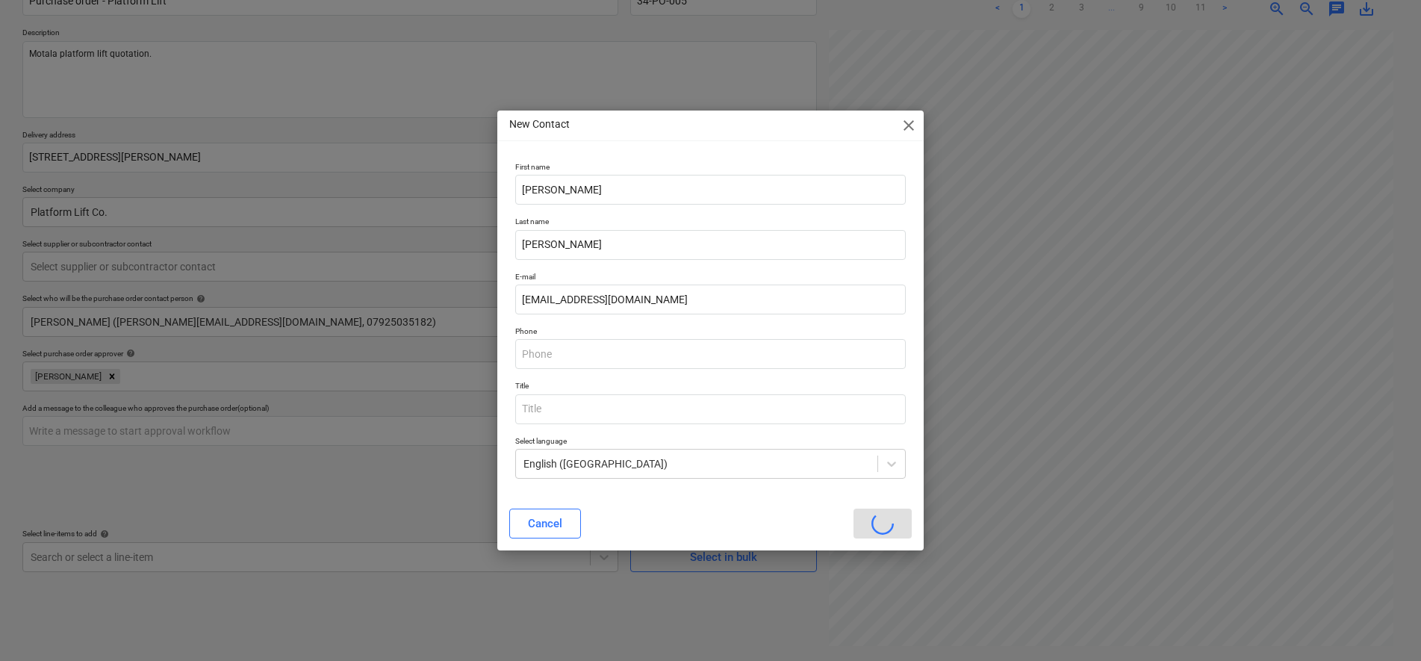
type textarea "x"
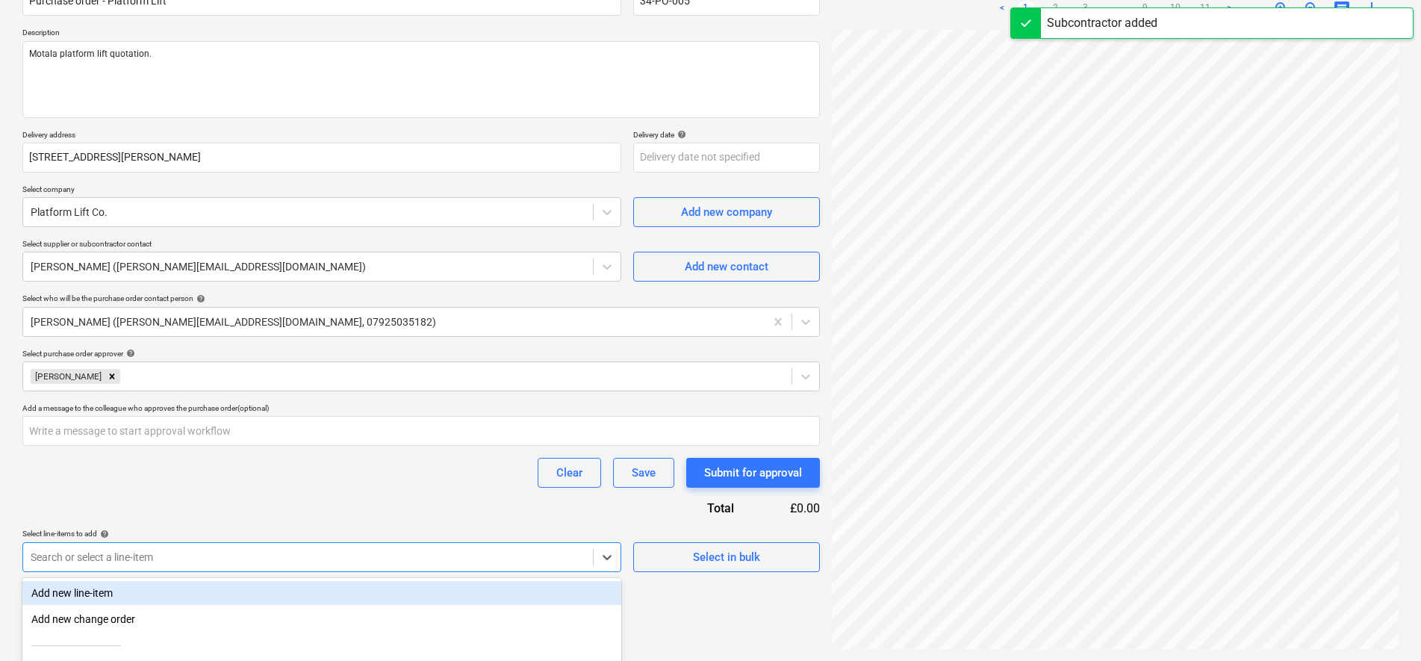
scroll to position [293, 0]
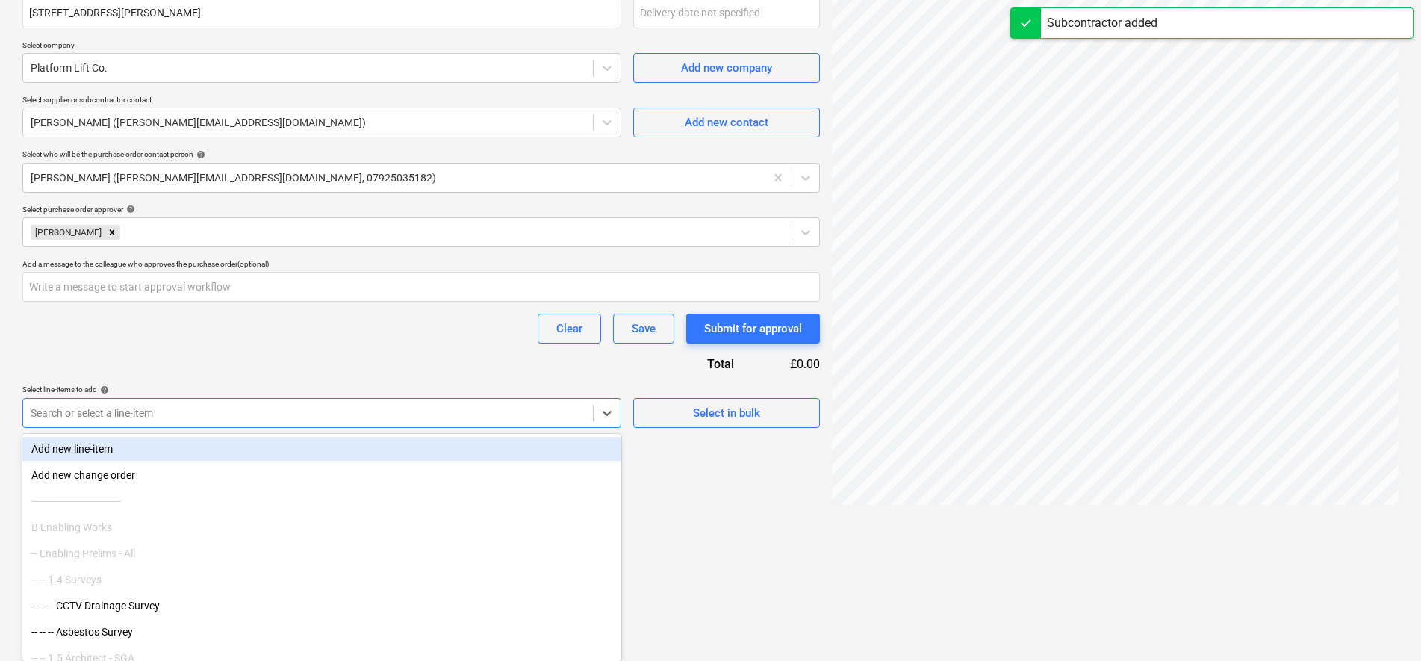
click at [382, 367] on body "Sales Projects Contacts Company Inbox 9+ Approvals format_size keyboard_arrow_d…" at bounding box center [710, 37] width 1421 height 661
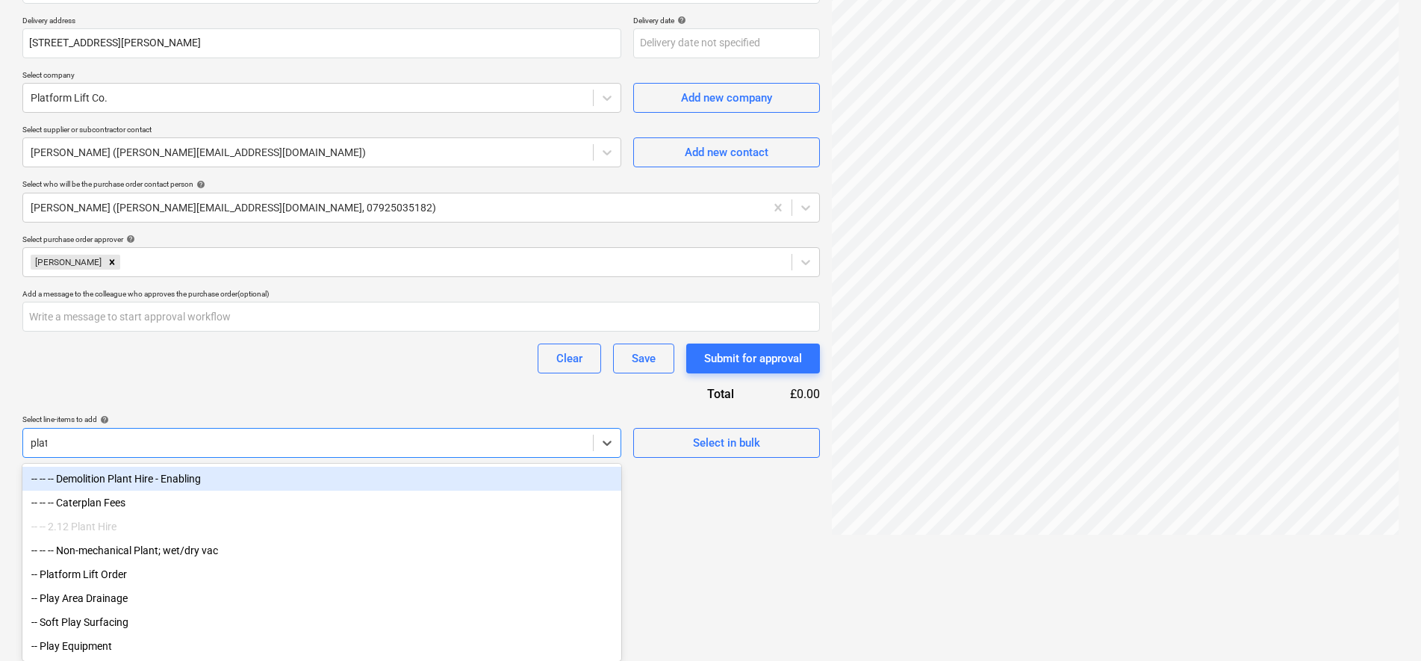
scroll to position [149, 0]
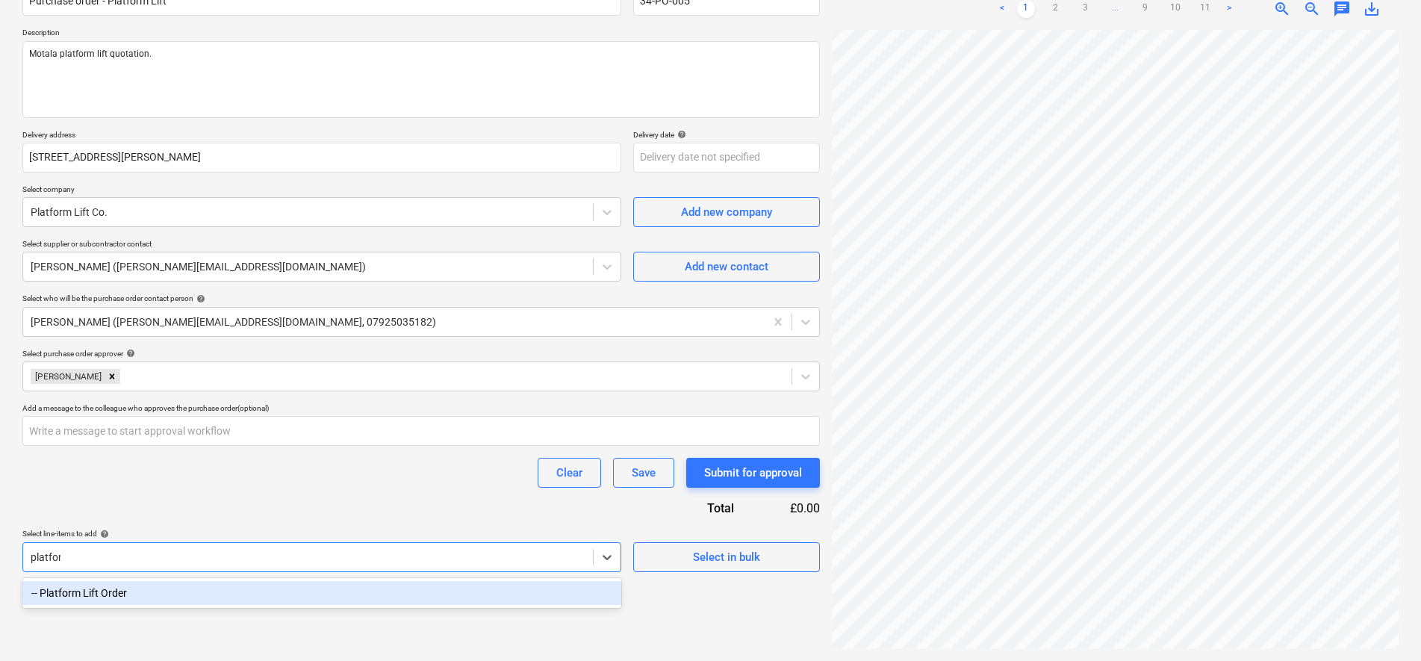
type input "platform"
click at [387, 597] on div "-- Platform Lift Order" at bounding box center [321, 593] width 599 height 24
type textarea "x"
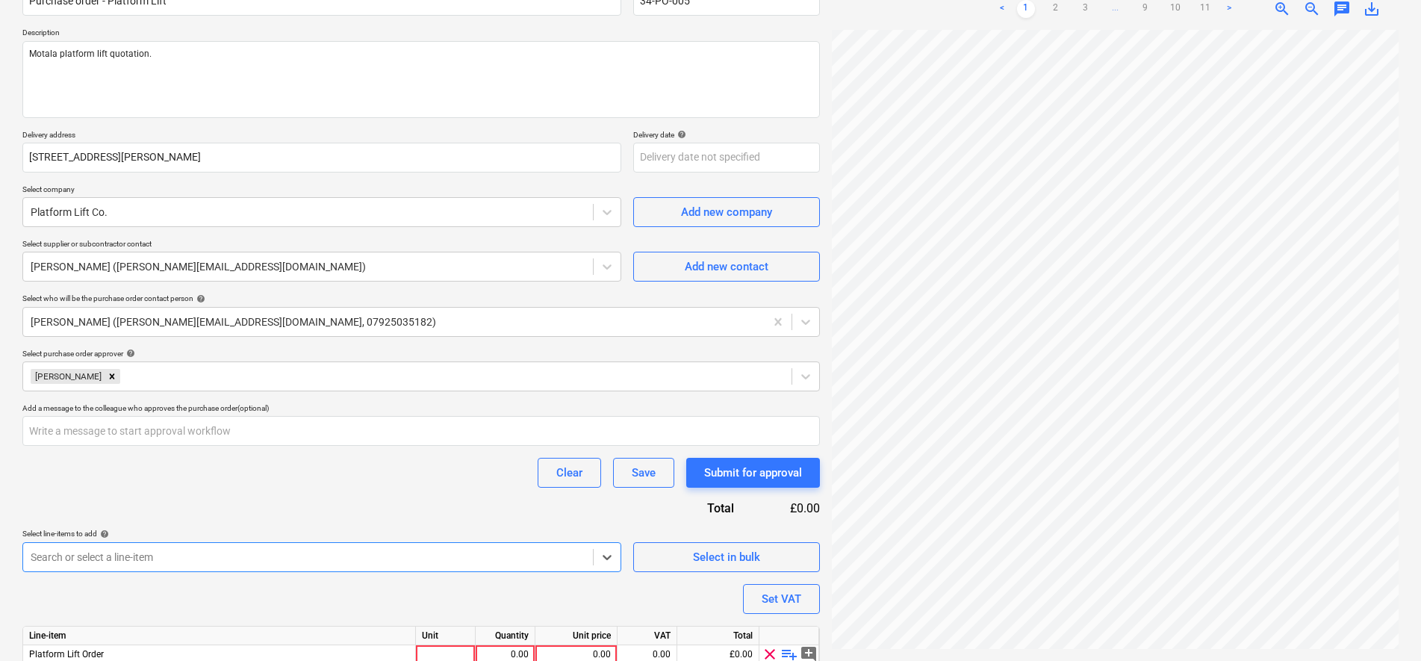
type textarea "x"
drag, startPoint x: 365, startPoint y: 507, endPoint x: 373, endPoint y: 507, distance: 8.2
click at [367, 507] on div "Purchase order name help Purchase order - Platform Lift Purchase order referenc…" at bounding box center [420, 342] width 797 height 739
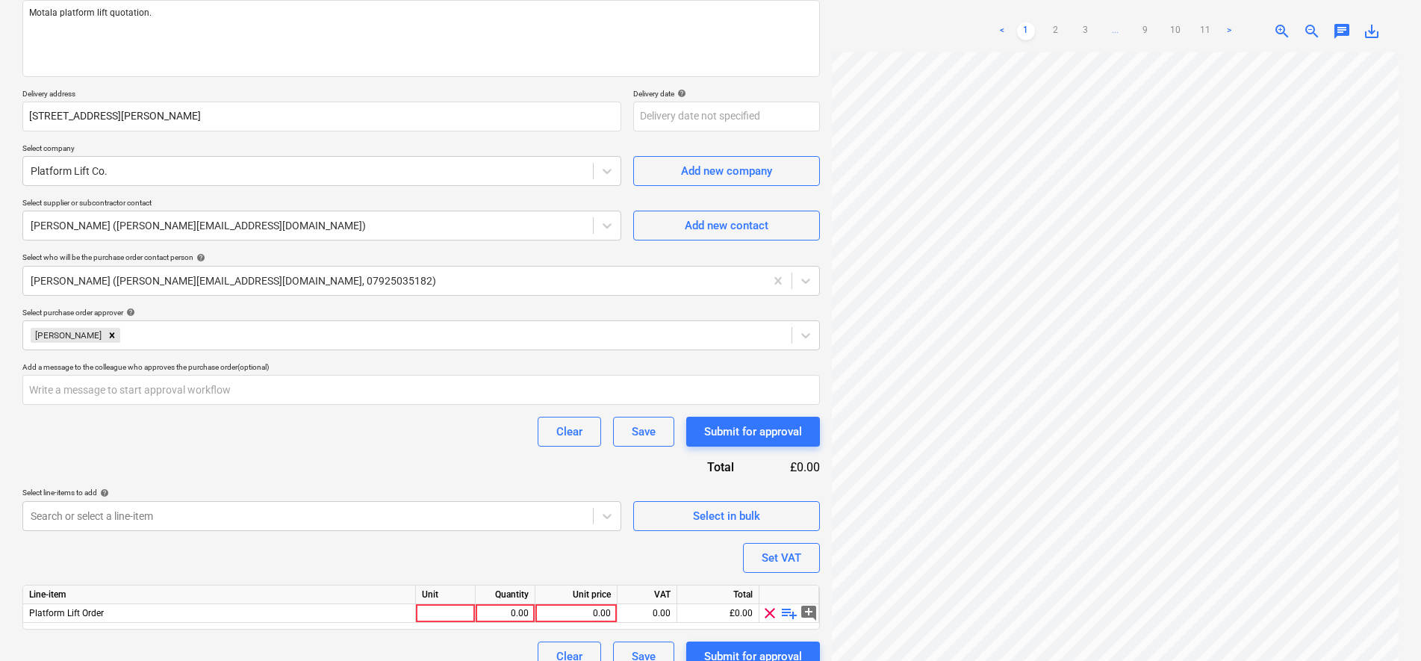
scroll to position [213, 0]
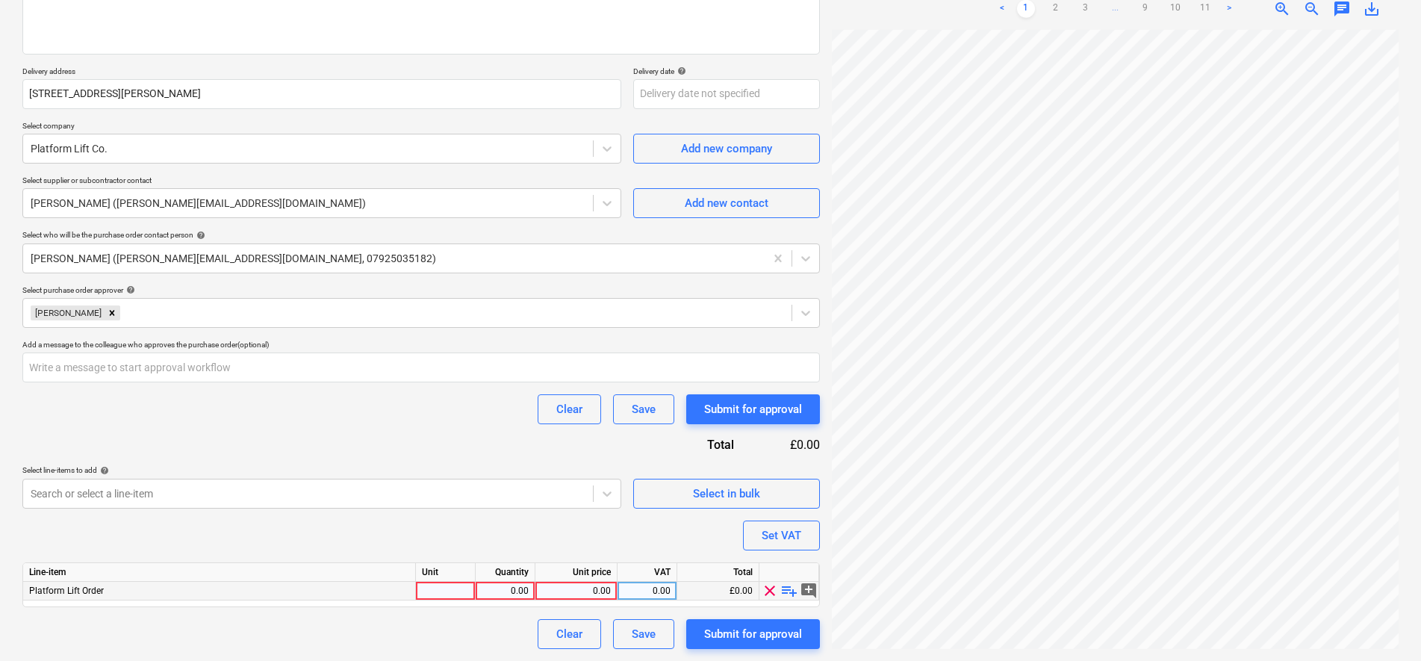
click at [555, 584] on div "0.00" at bounding box center [575, 591] width 69 height 19
type input "21135"
type textarea "x"
click at [651, 591] on div "0.00" at bounding box center [646, 591] width 47 height 19
type input "20"
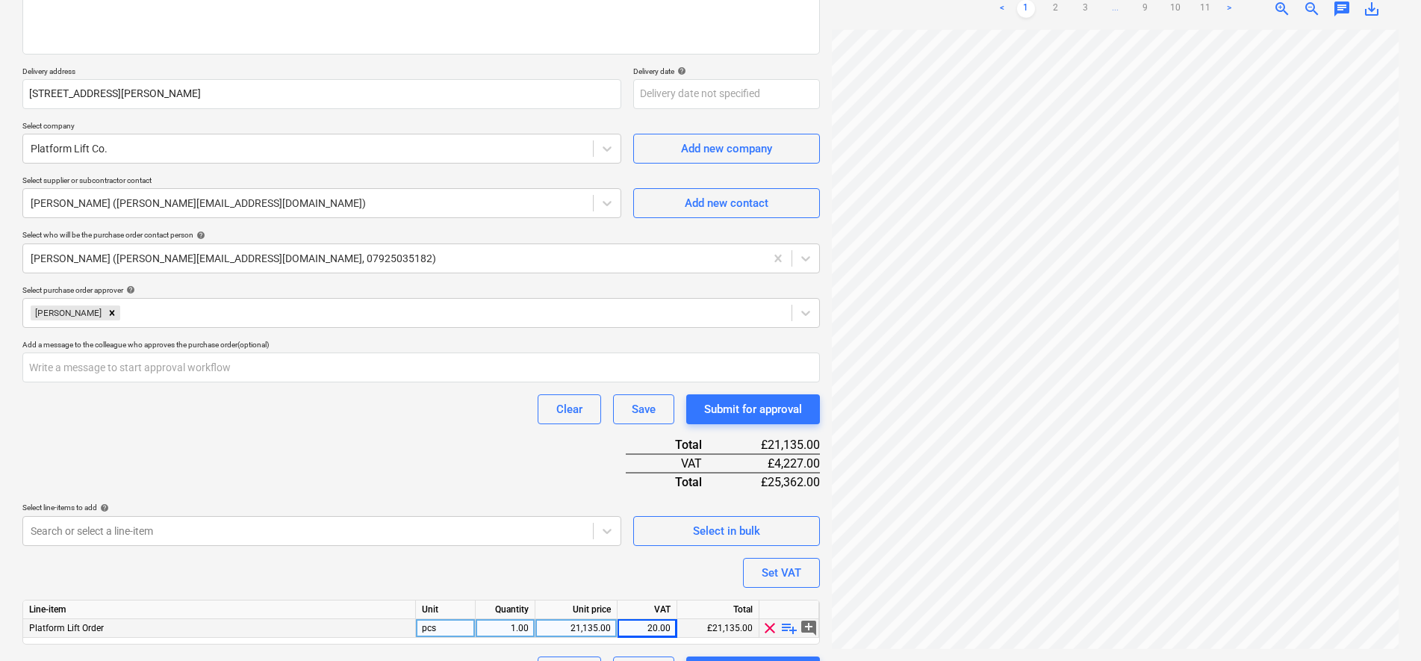
click at [623, 525] on div "Purchase order name help Purchase order - Platform Lift Purchase order referenc…" at bounding box center [420, 298] width 797 height 776
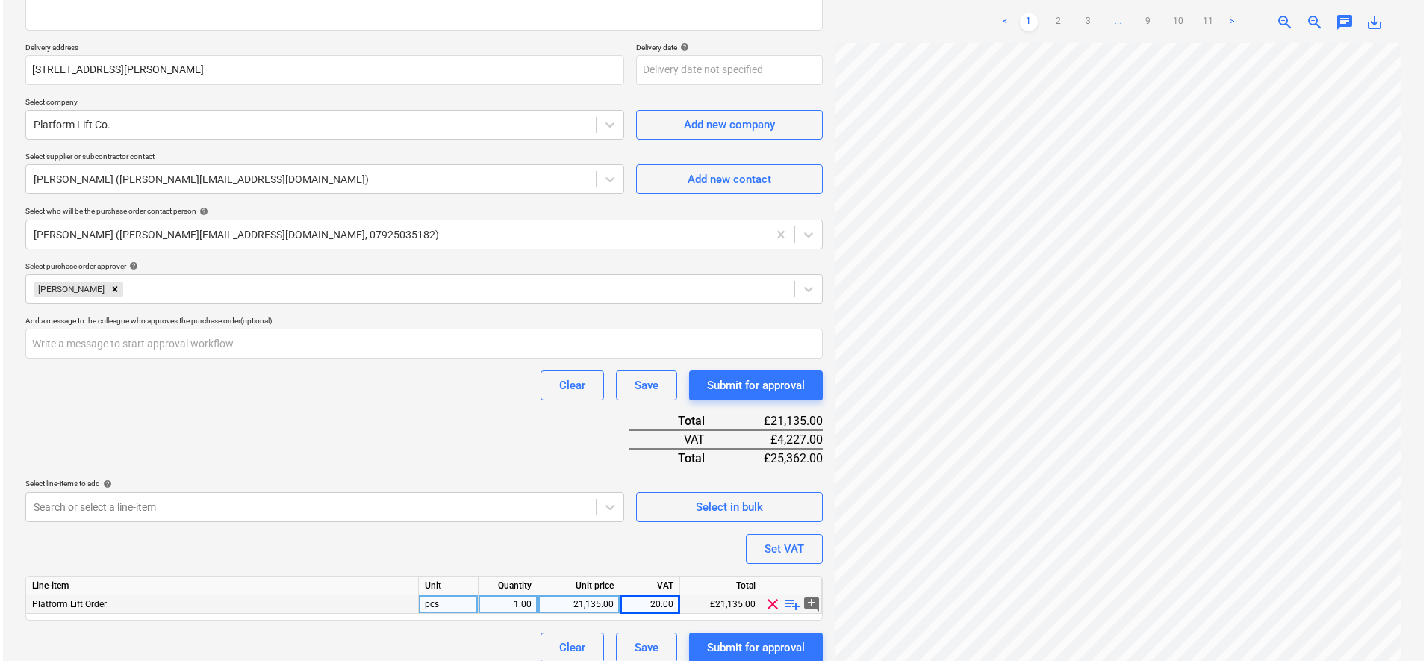
scroll to position [250, 0]
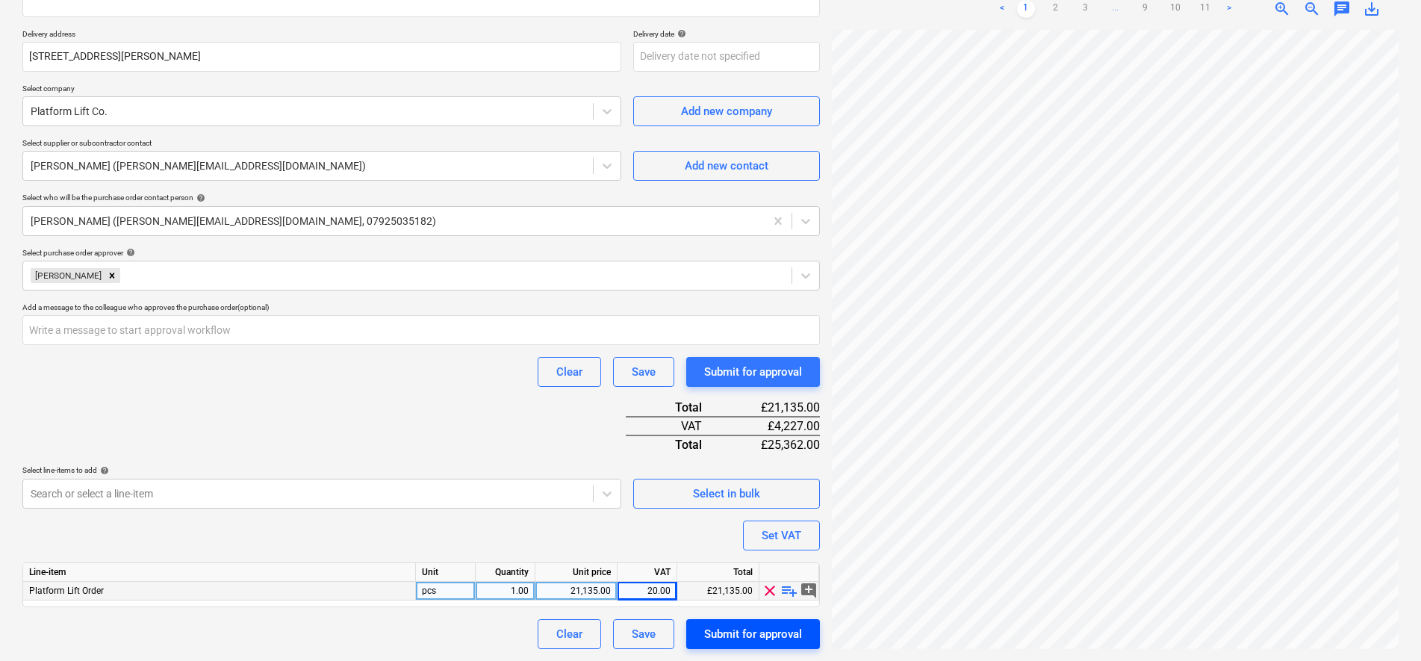
click at [723, 635] on div "Submit for approval" at bounding box center [753, 633] width 98 height 19
type textarea "x"
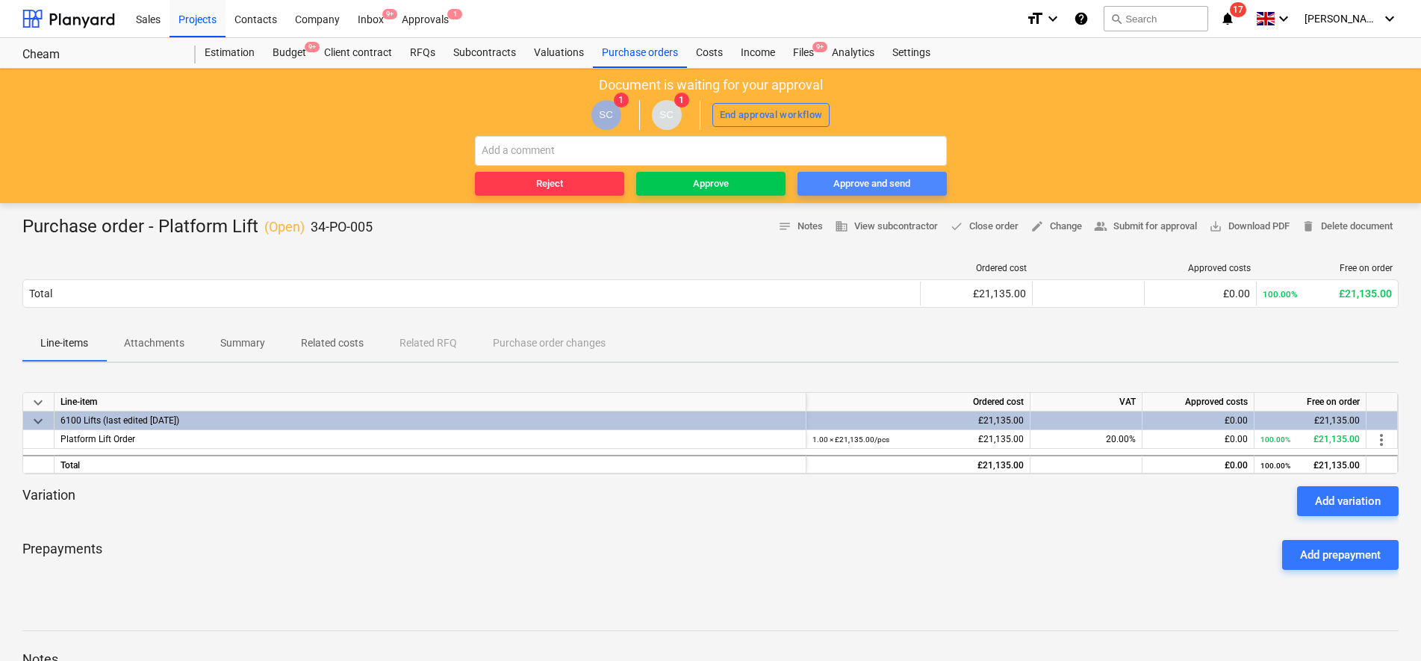
click at [862, 184] on div "Approve and send" at bounding box center [871, 183] width 77 height 17
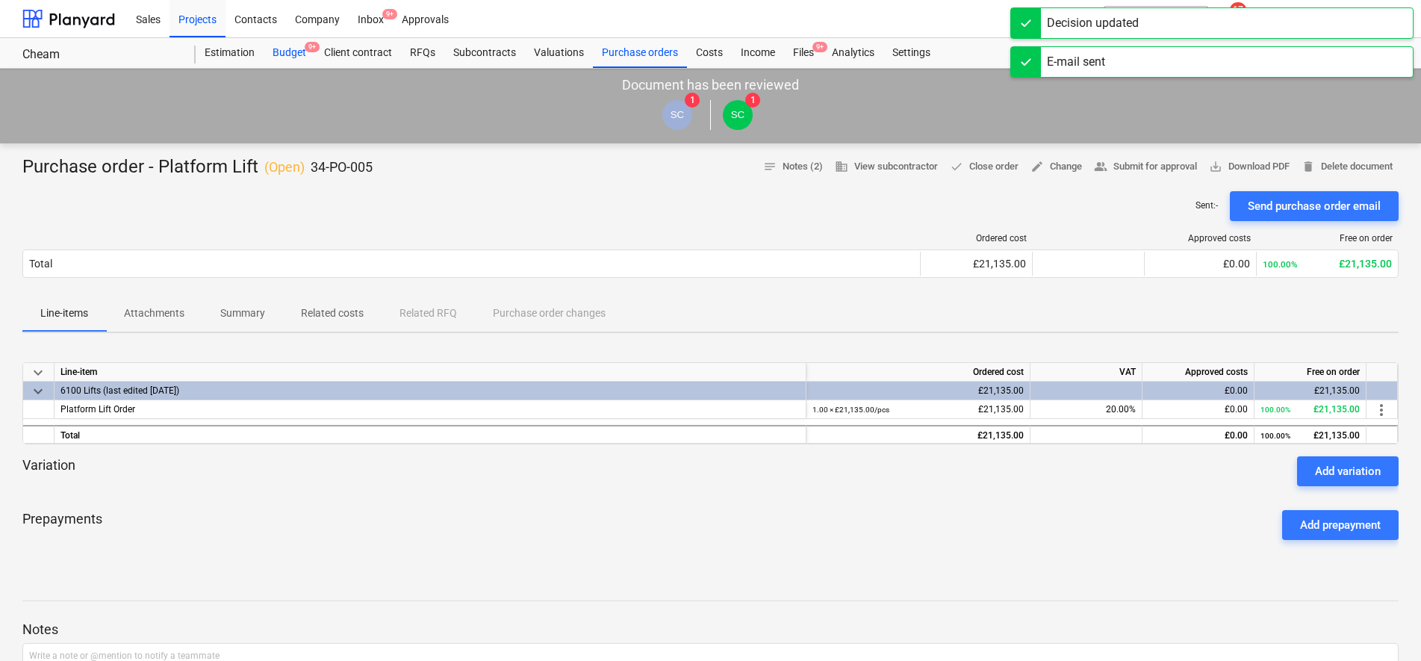
click at [287, 52] on div "Budget 9+" at bounding box center [290, 53] width 52 height 30
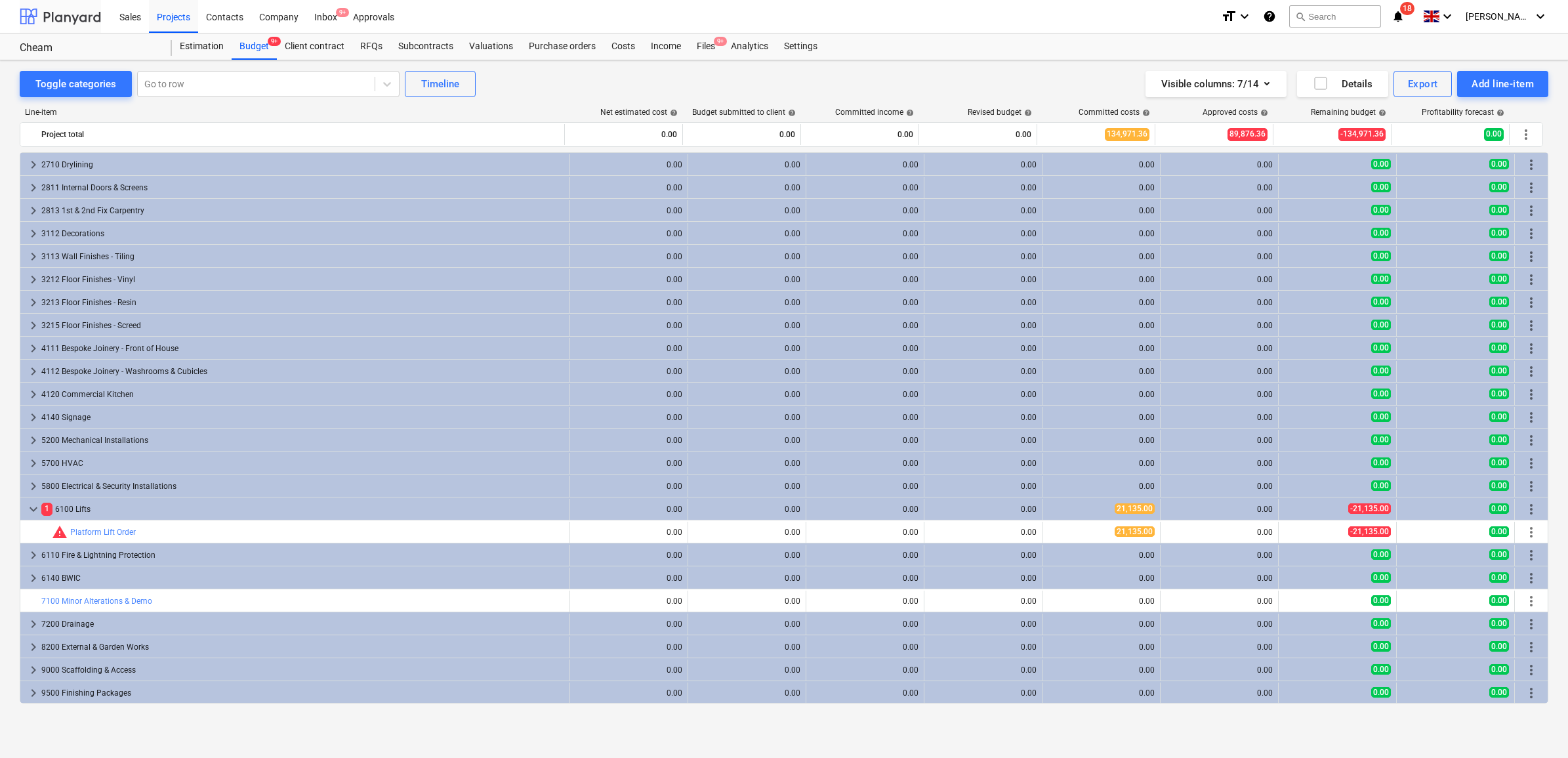
scroll to position [1241, 0]
